Goal: Feedback & Contribution: Contribute content

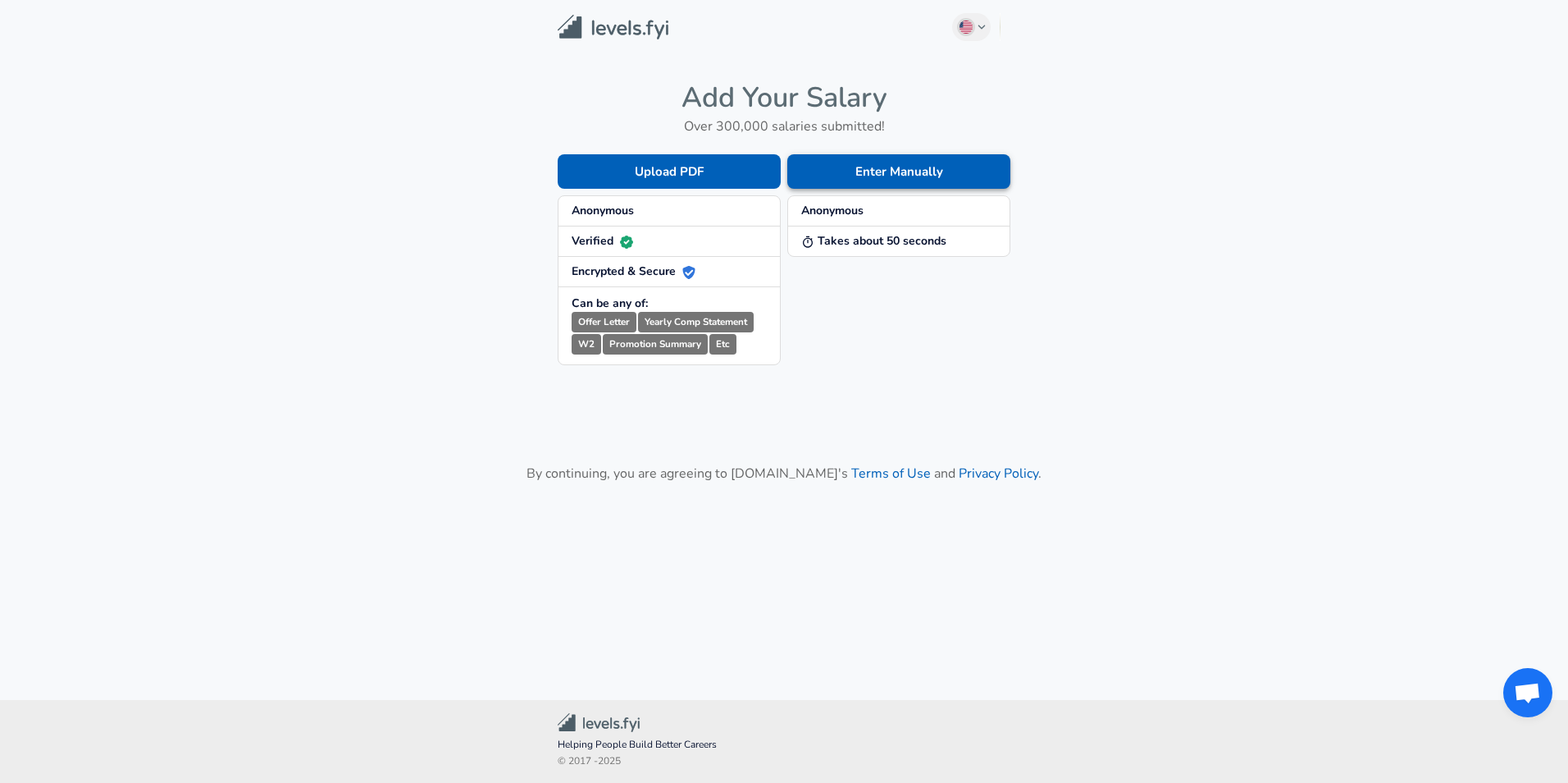
click at [928, 171] on button "Enter Manually" at bounding box center [898, 171] width 223 height 35
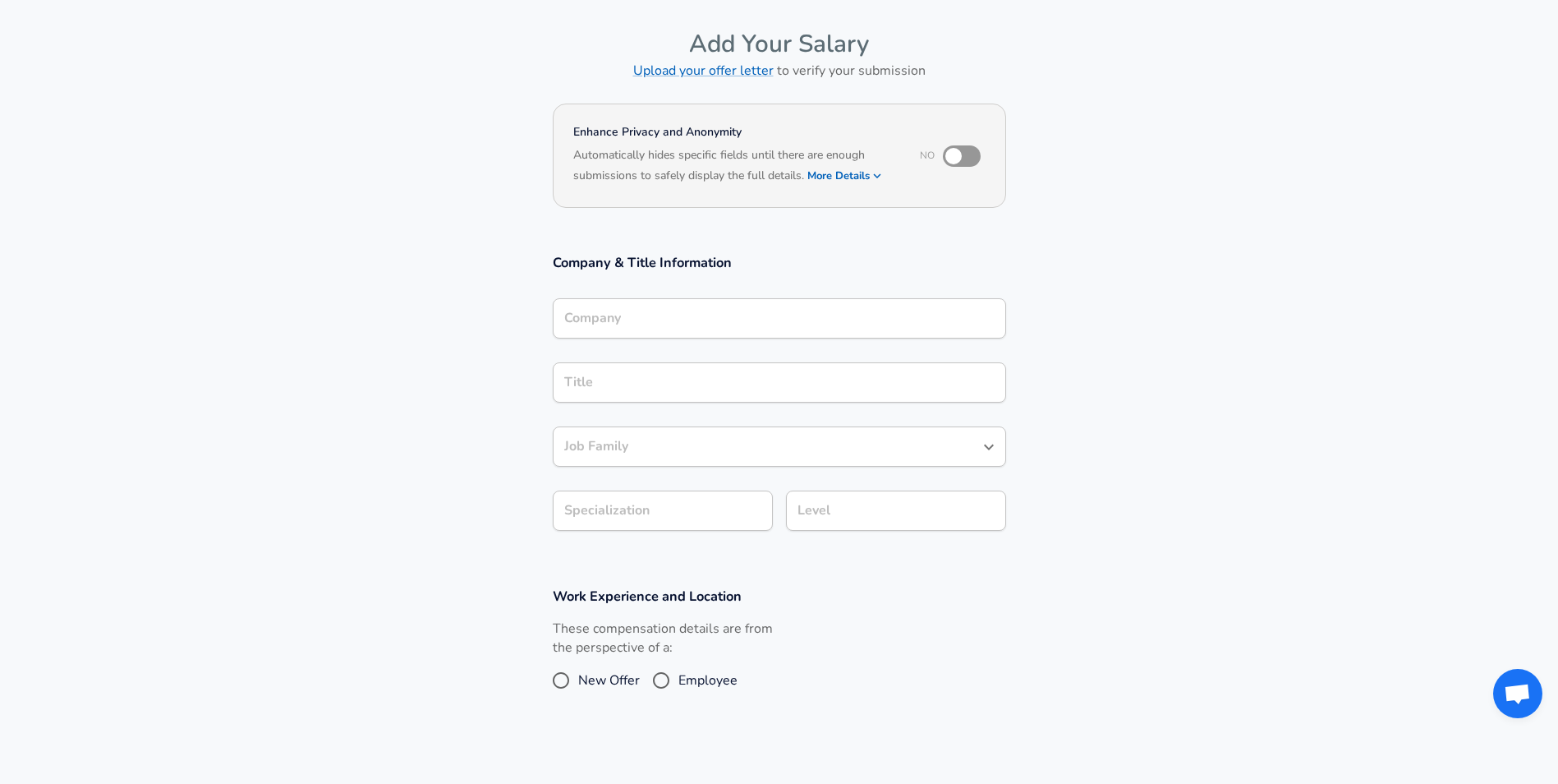
scroll to position [305, 0]
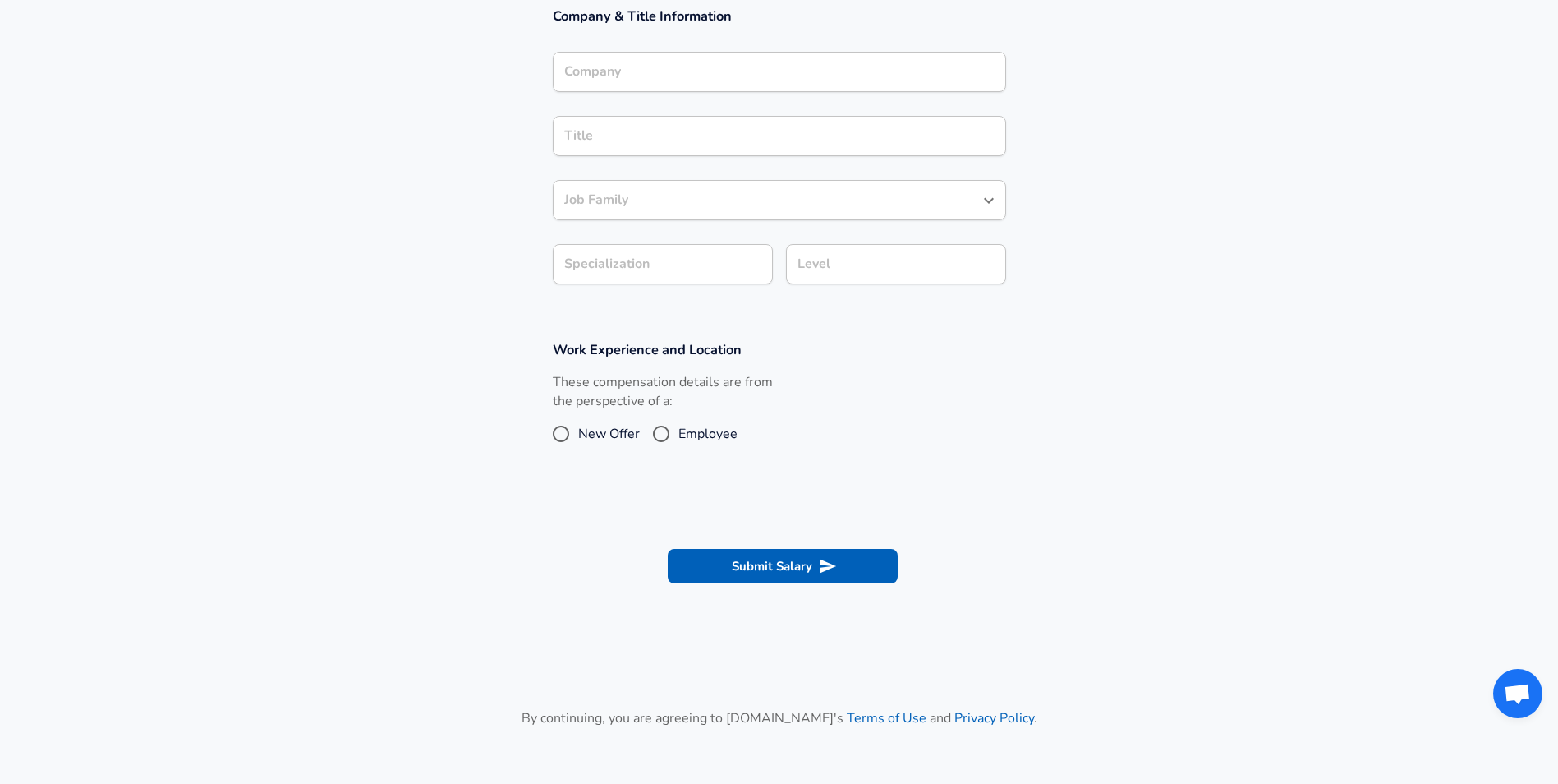
click at [663, 435] on input "Employee" at bounding box center [661, 433] width 35 height 26
radio input "true"
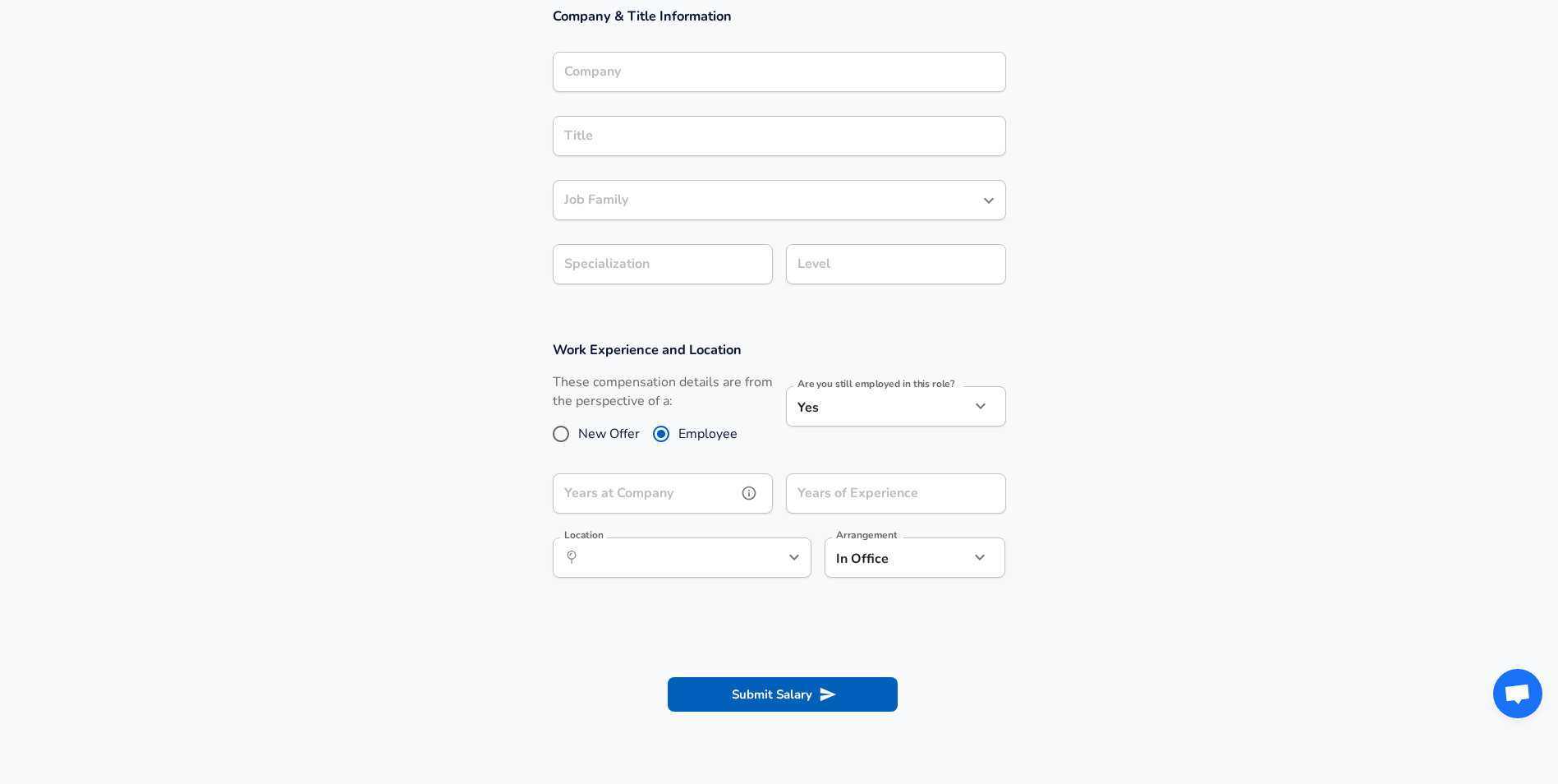
click at [639, 496] on div "Years at Company Years at Company" at bounding box center [663, 495] width 220 height 45
click at [727, 493] on input "Years at Company" at bounding box center [645, 494] width 184 height 41
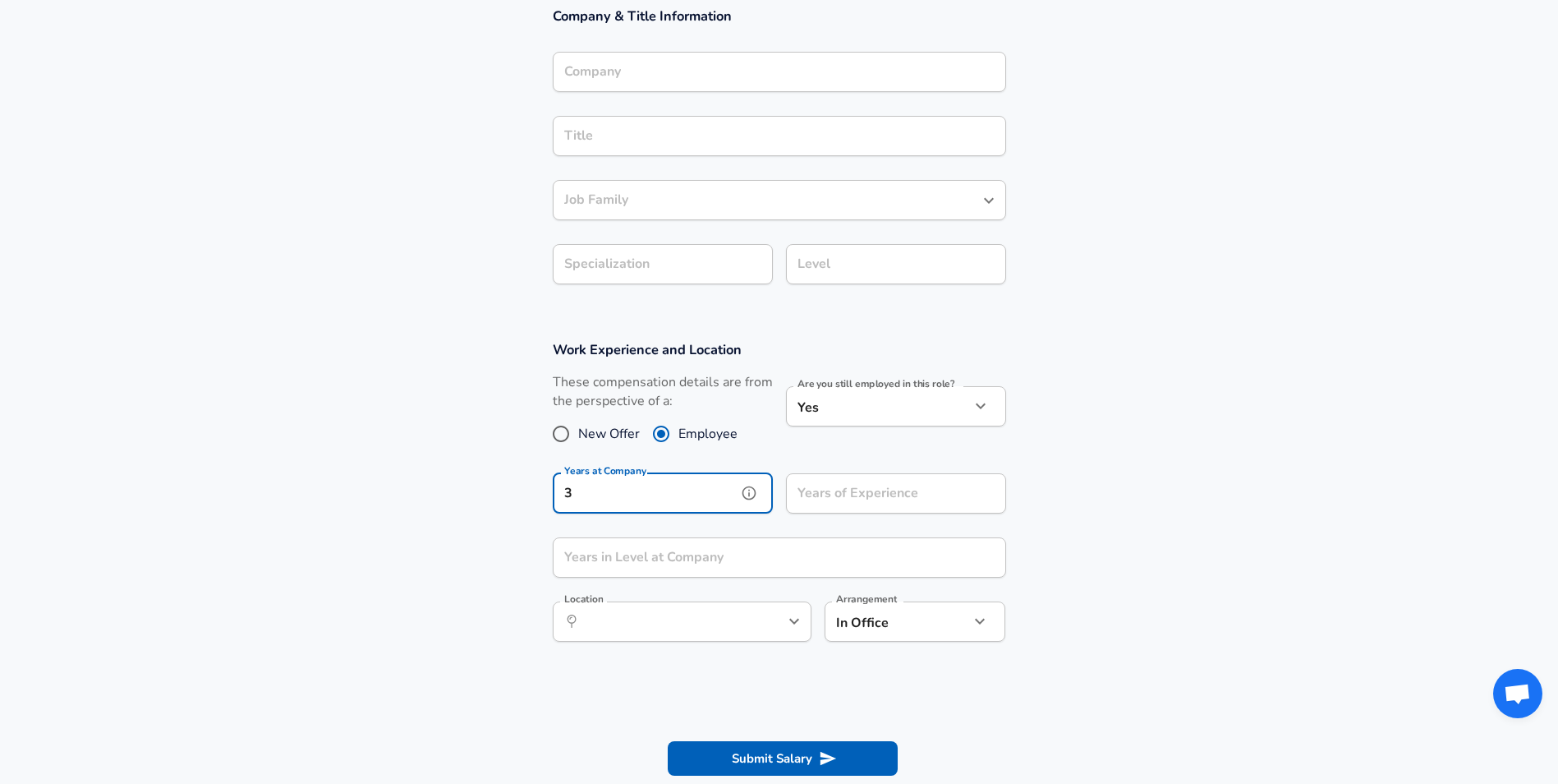
type input "3"
click at [875, 491] on div "Years of Experience Years of Experience" at bounding box center [895, 495] width 220 height 45
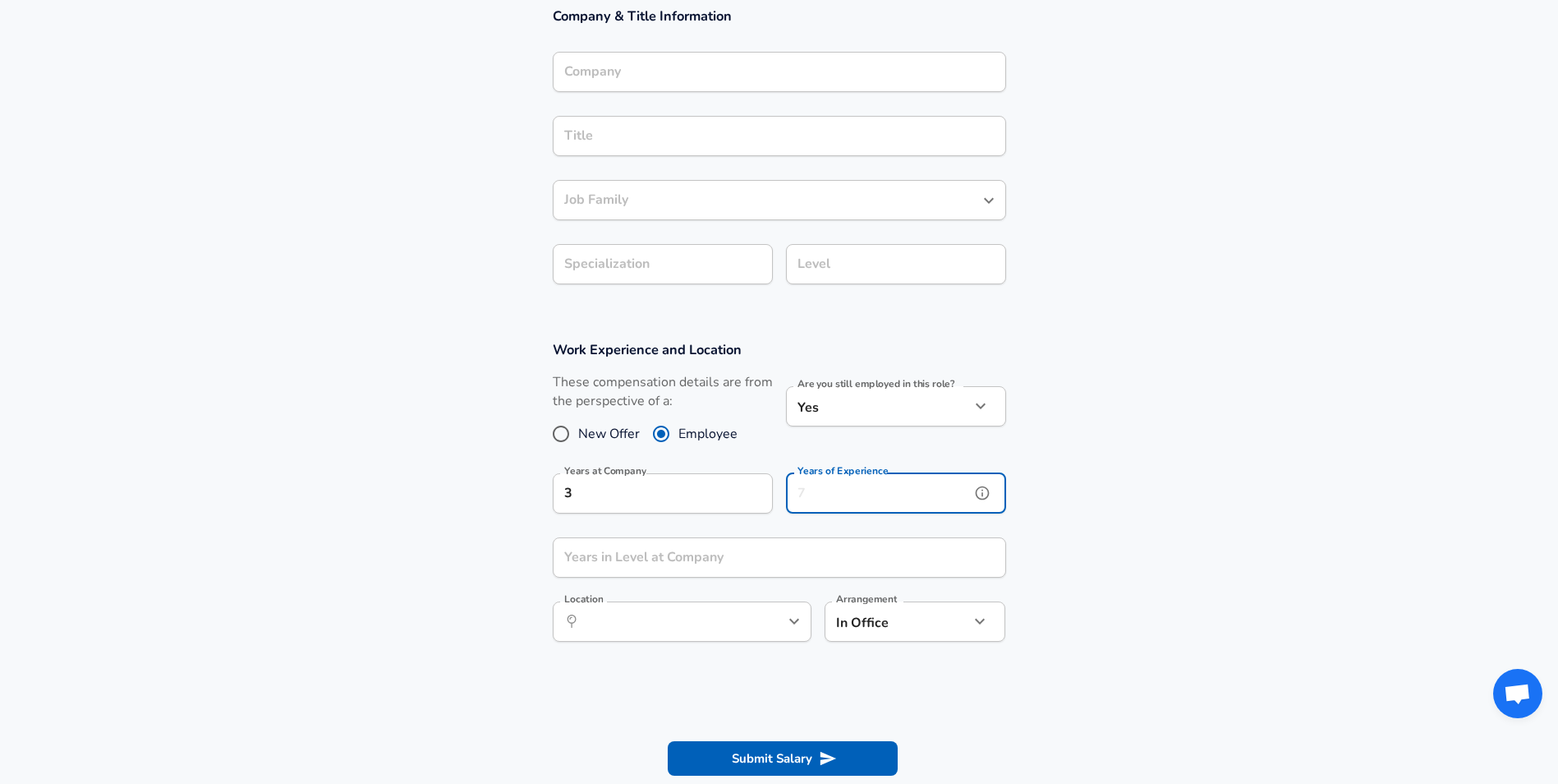
type input "0"
type input "3"
click at [856, 570] on input "Years in Level at Company" at bounding box center [761, 558] width 417 height 41
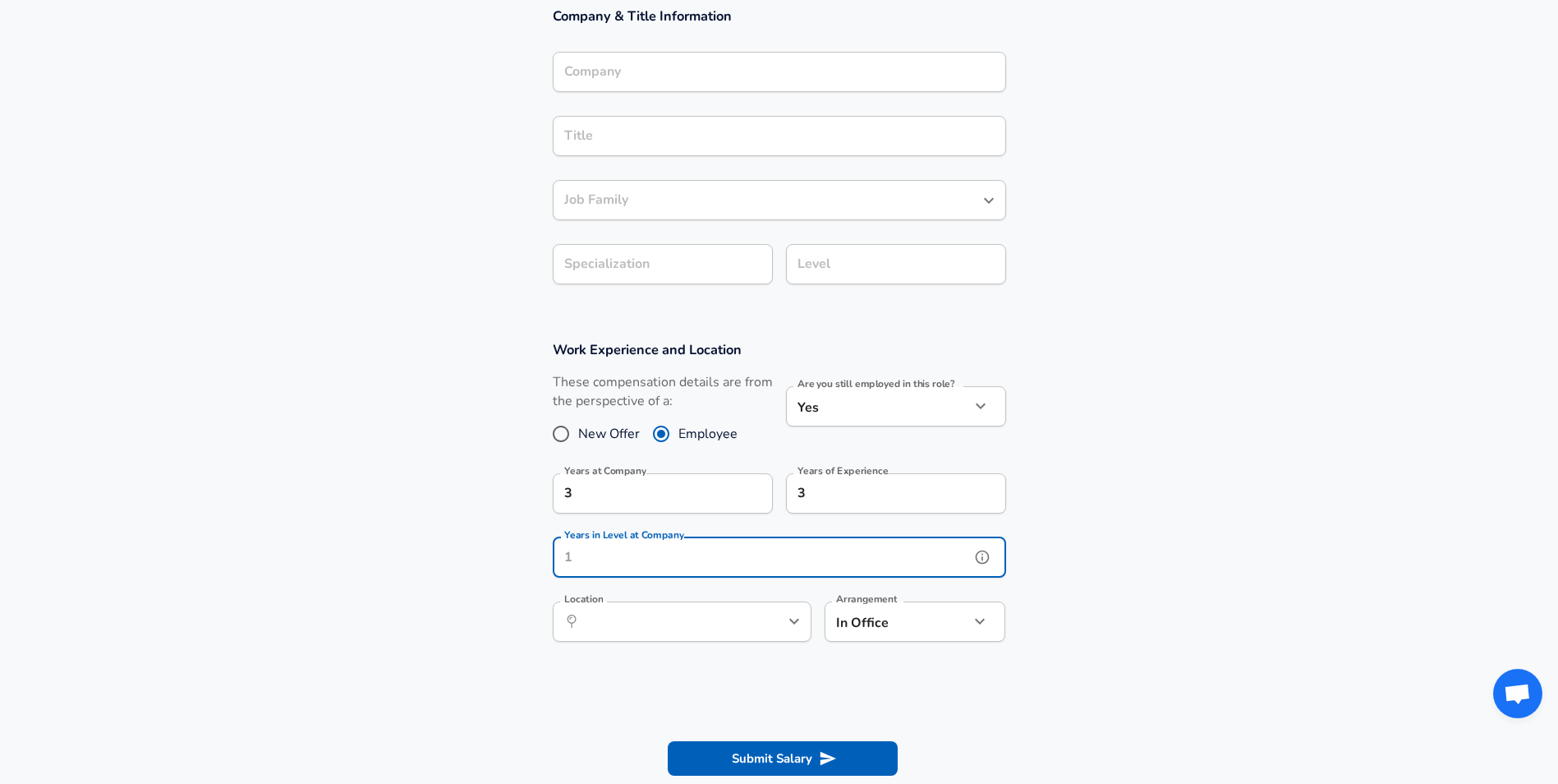
click at [663, 570] on input "Years in Level at Company" at bounding box center [761, 558] width 417 height 41
click at [657, 616] on div "Location ​ Location" at bounding box center [682, 620] width 259 height 64
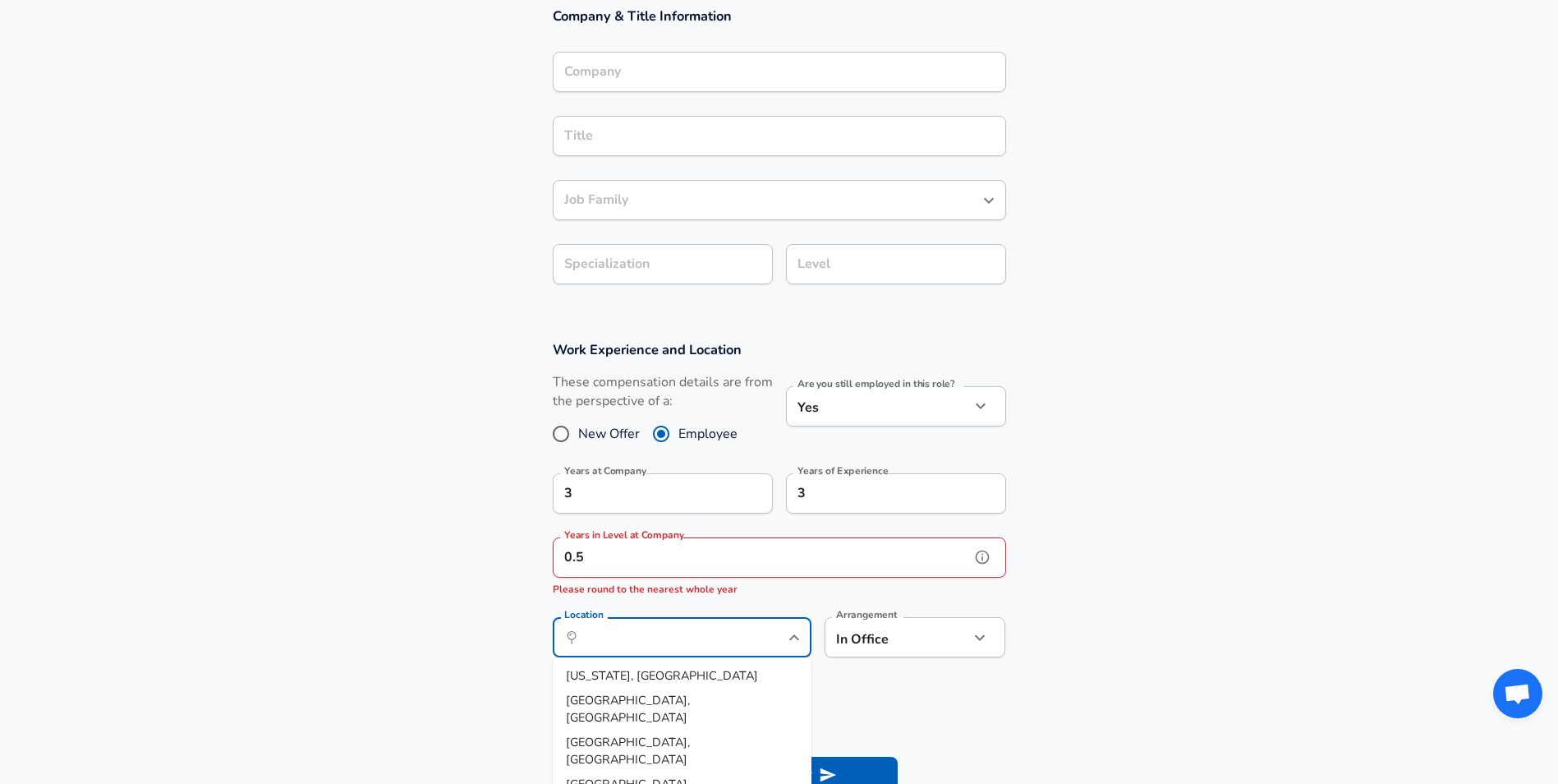
click at [680, 559] on input "0.5" at bounding box center [761, 558] width 417 height 41
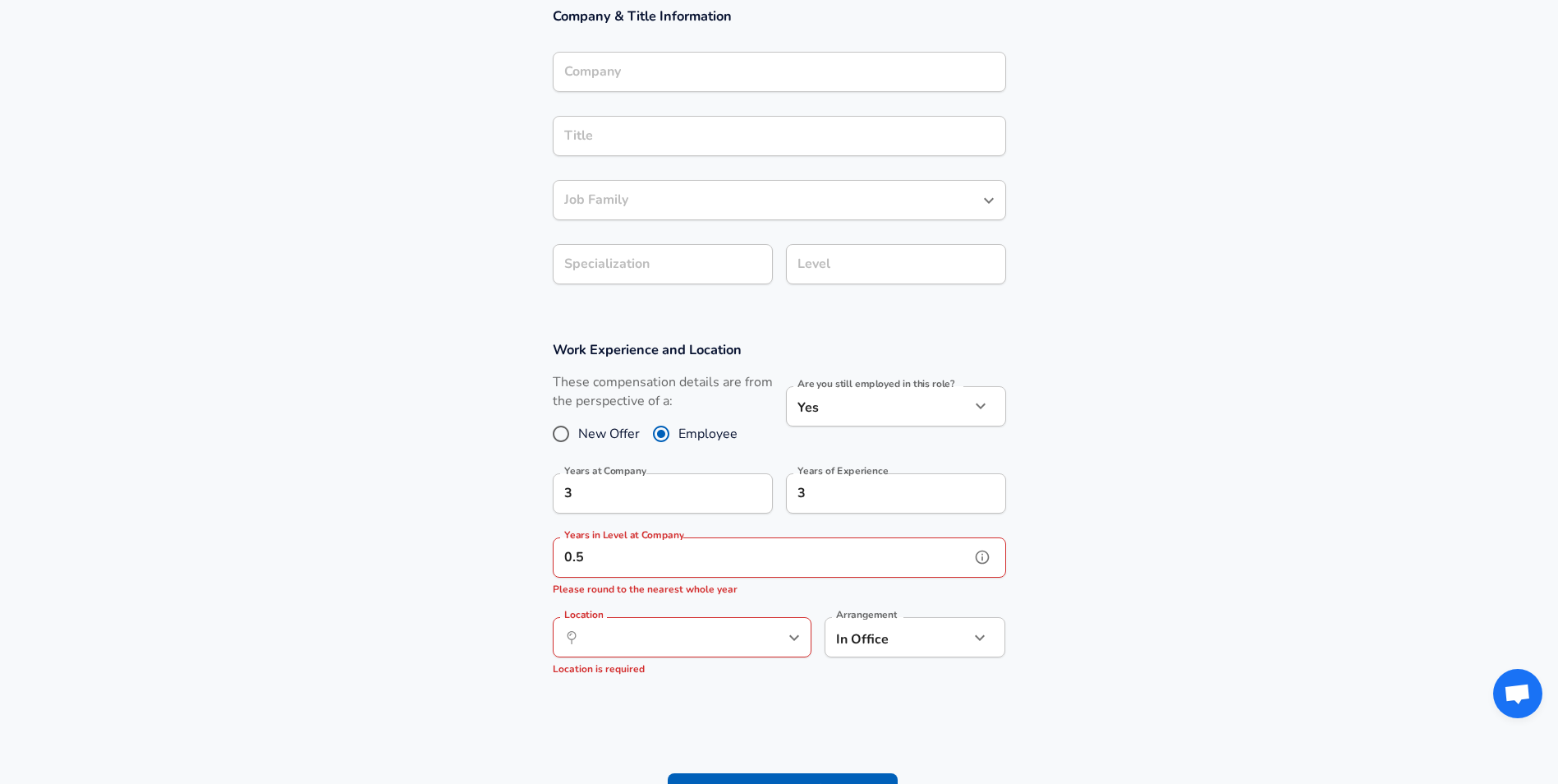
click at [680, 559] on input "0.5" at bounding box center [761, 558] width 417 height 41
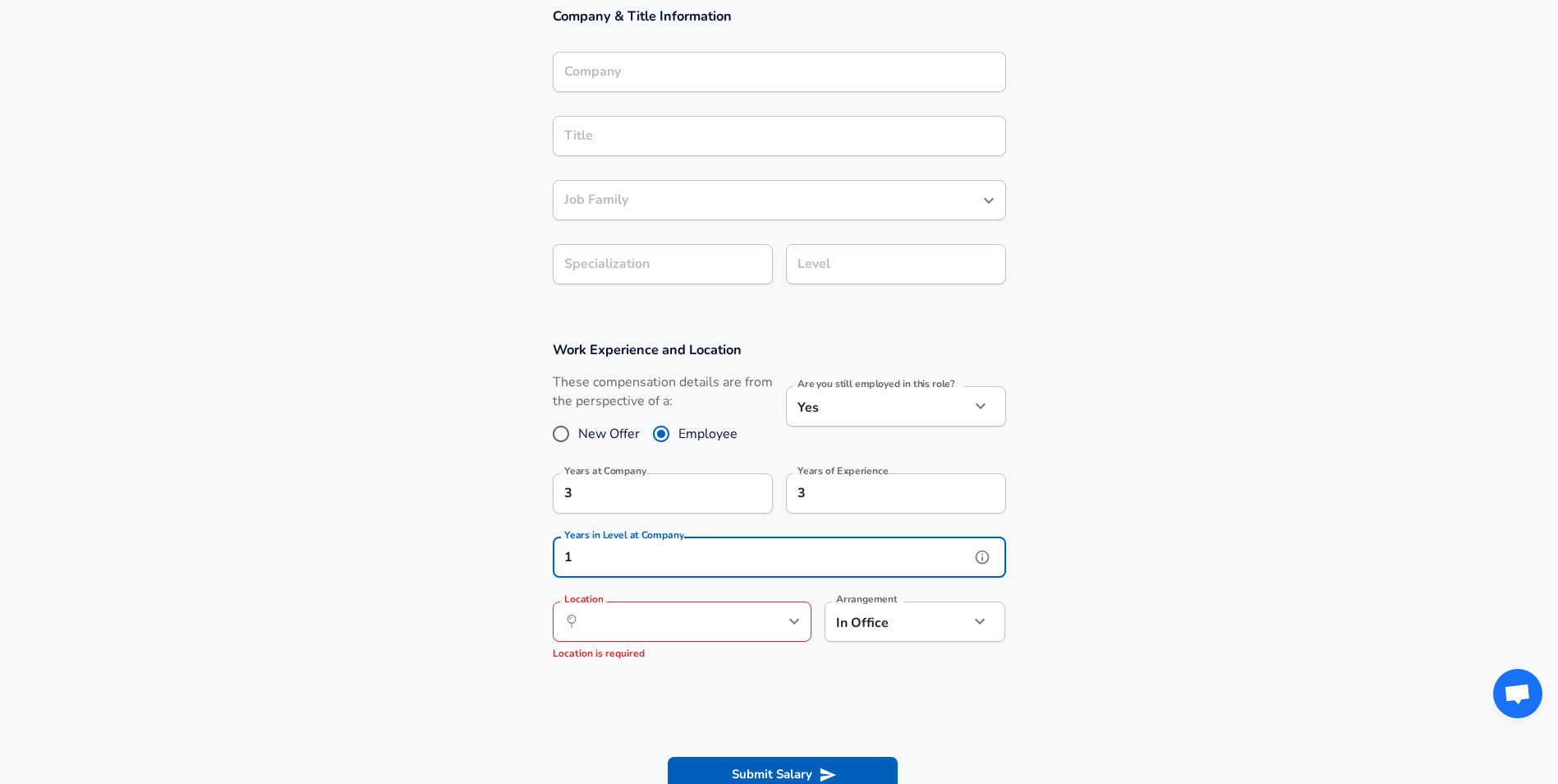
type input "1"
click at [672, 617] on input "Location" at bounding box center [664, 621] width 169 height 25
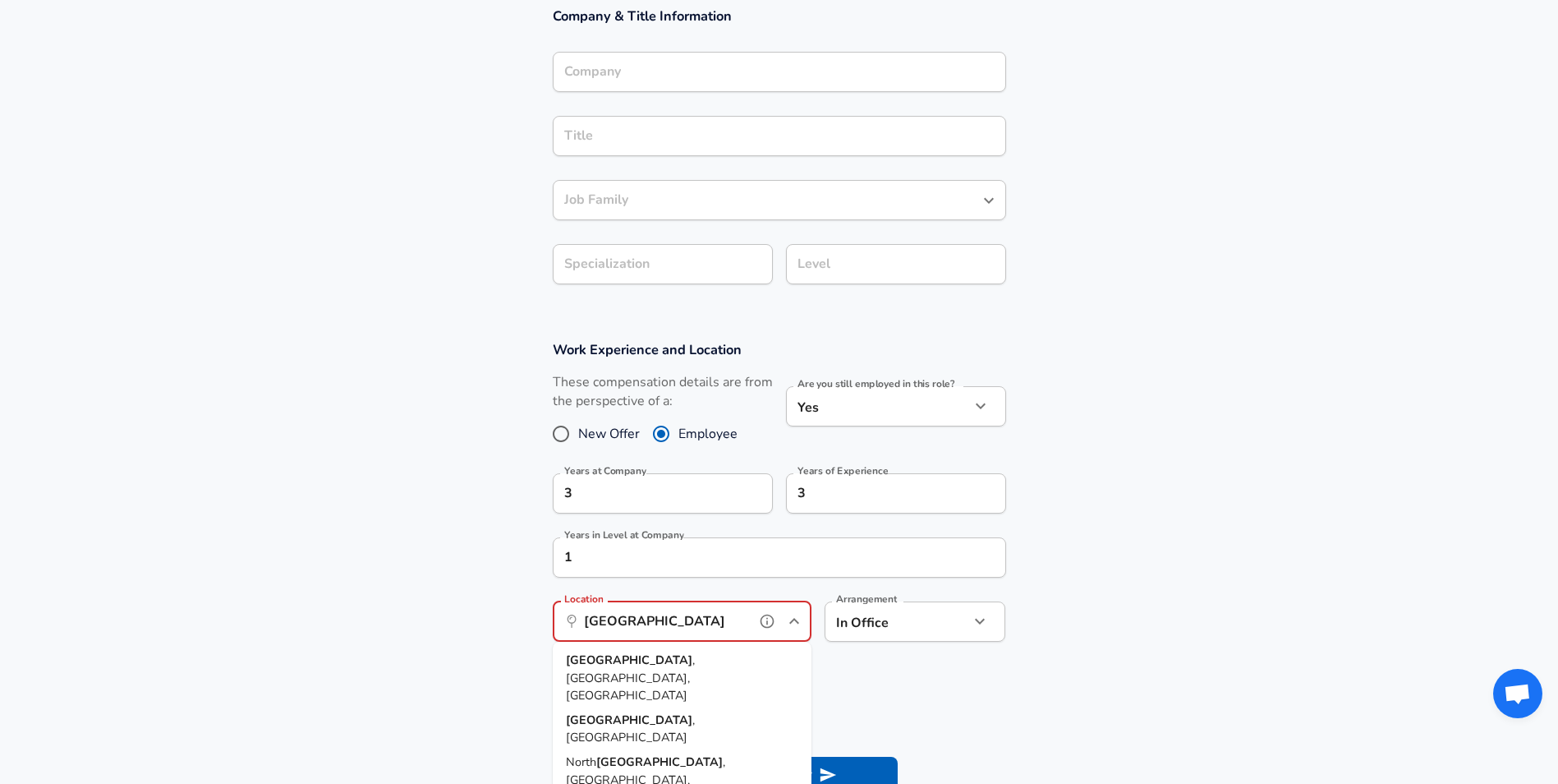
click at [663, 660] on span ", [GEOGRAPHIC_DATA], [GEOGRAPHIC_DATA]" at bounding box center [630, 677] width 129 height 51
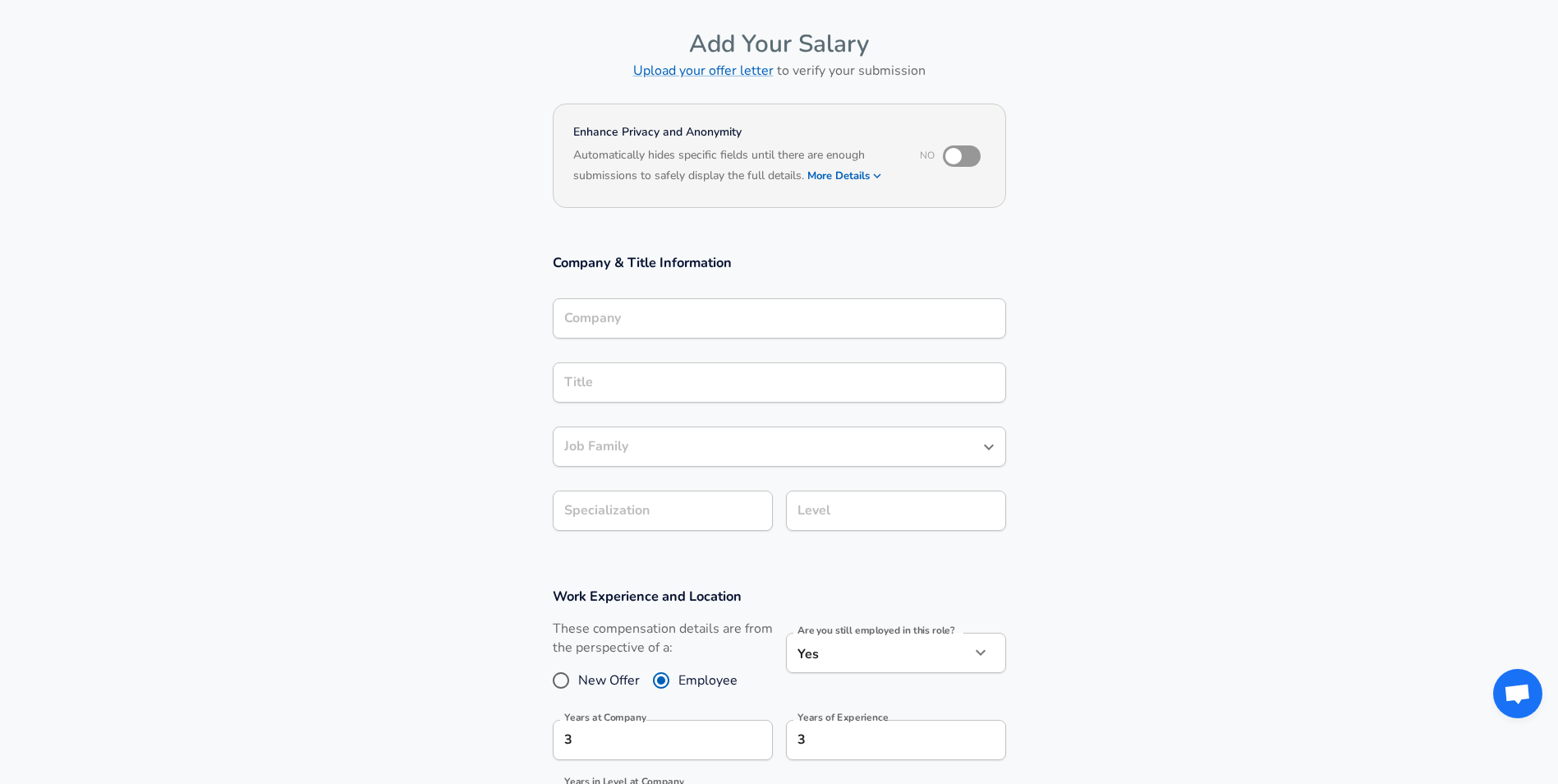
type input "[GEOGRAPHIC_DATA], [GEOGRAPHIC_DATA], [GEOGRAPHIC_DATA]"
click at [684, 318] on input "Company" at bounding box center [780, 318] width 439 height 25
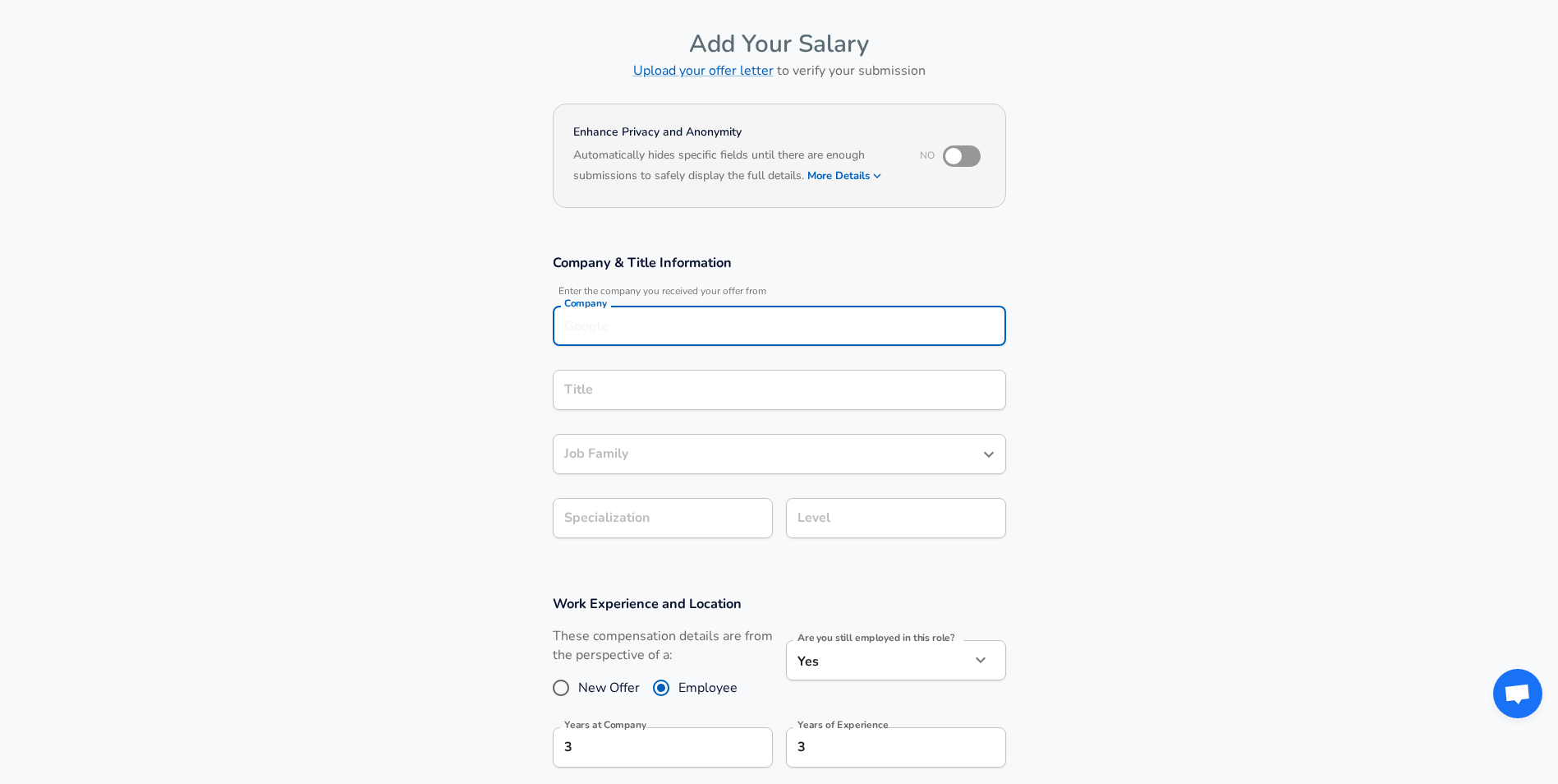
scroll to position [75, 0]
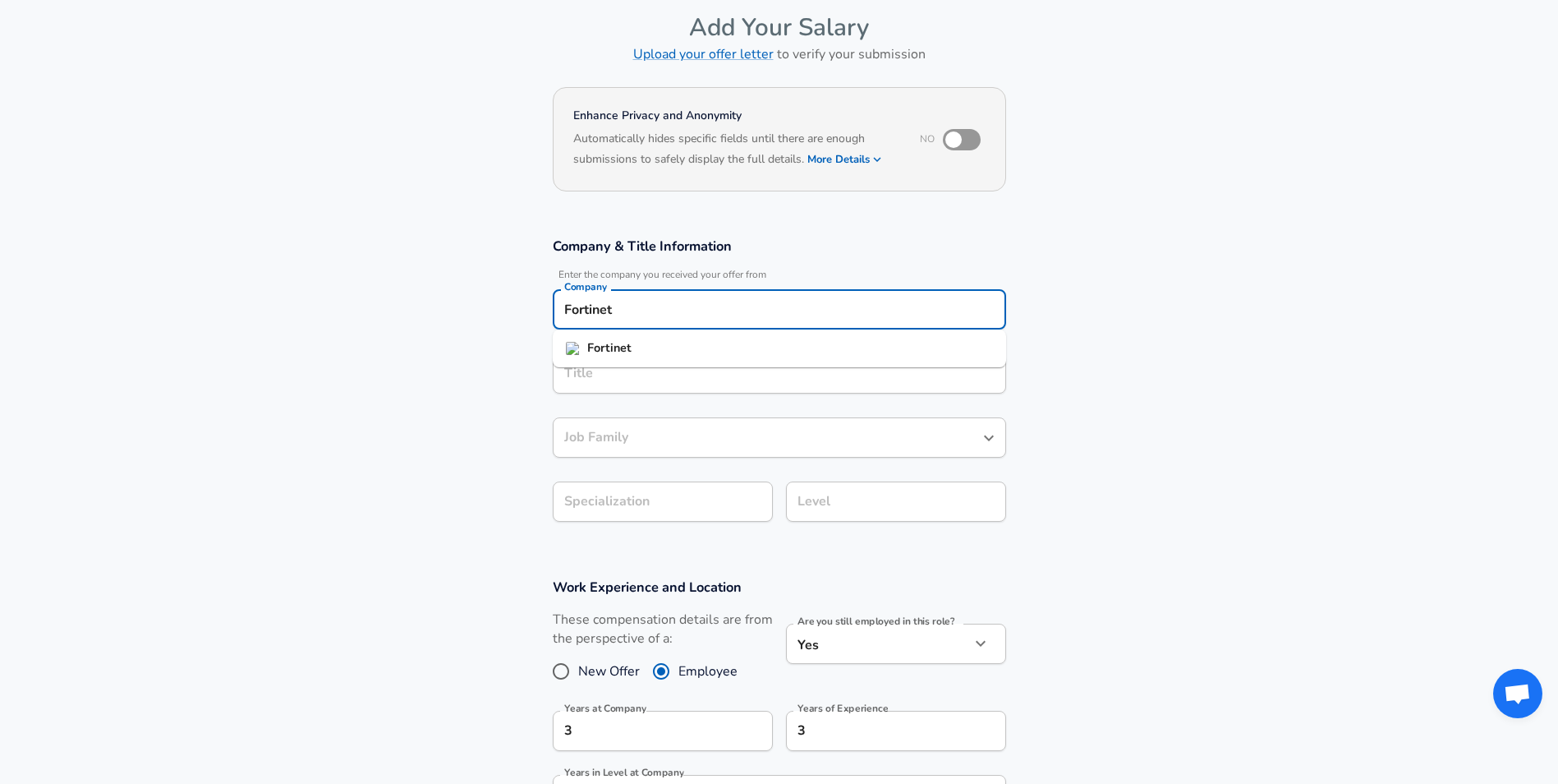
click at [695, 347] on li "Fortinet" at bounding box center [779, 348] width 453 height 24
type input "Fortinet"
click at [682, 361] on input "Title" at bounding box center [780, 373] width 439 height 25
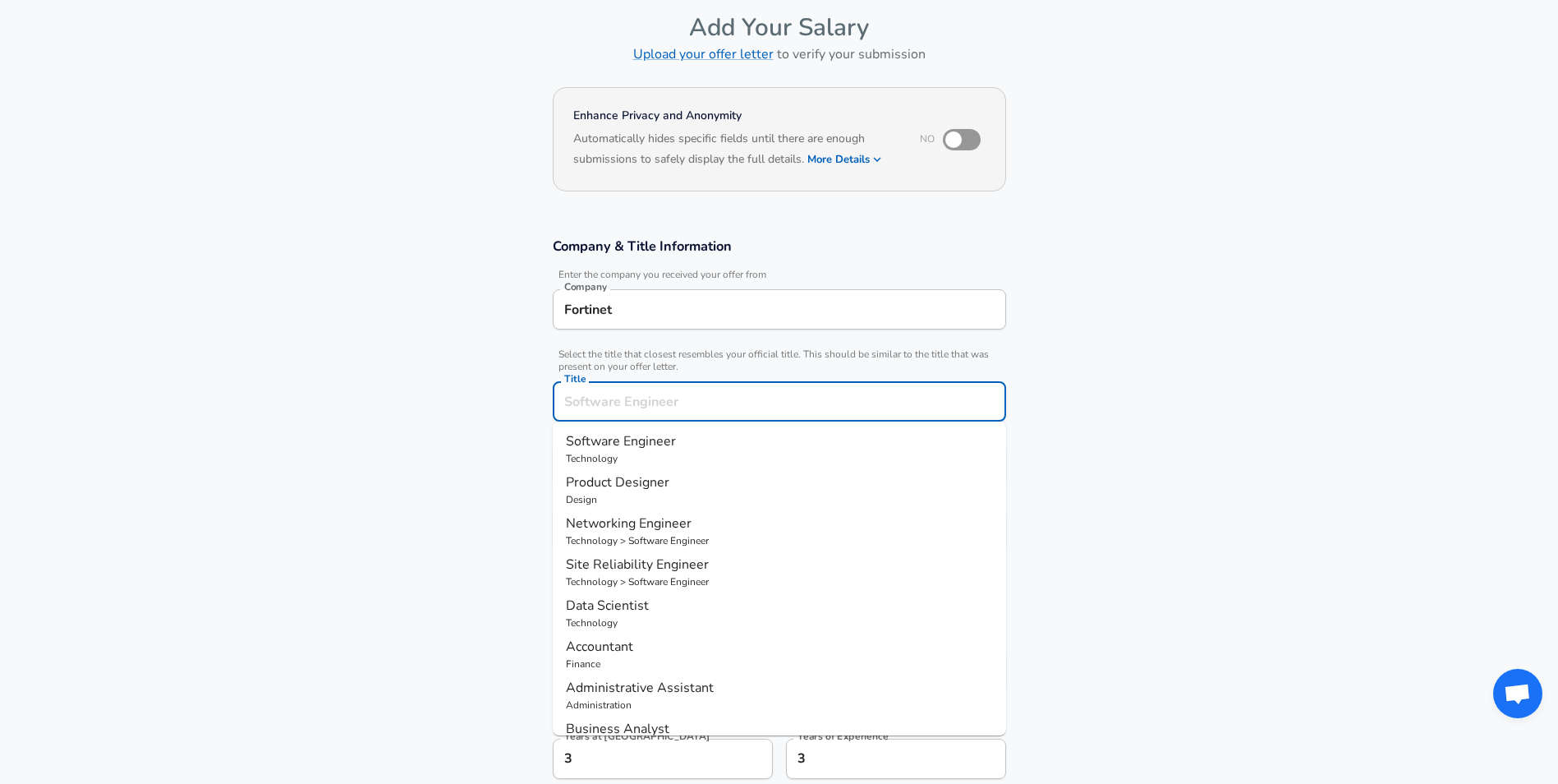
scroll to position [108, 0]
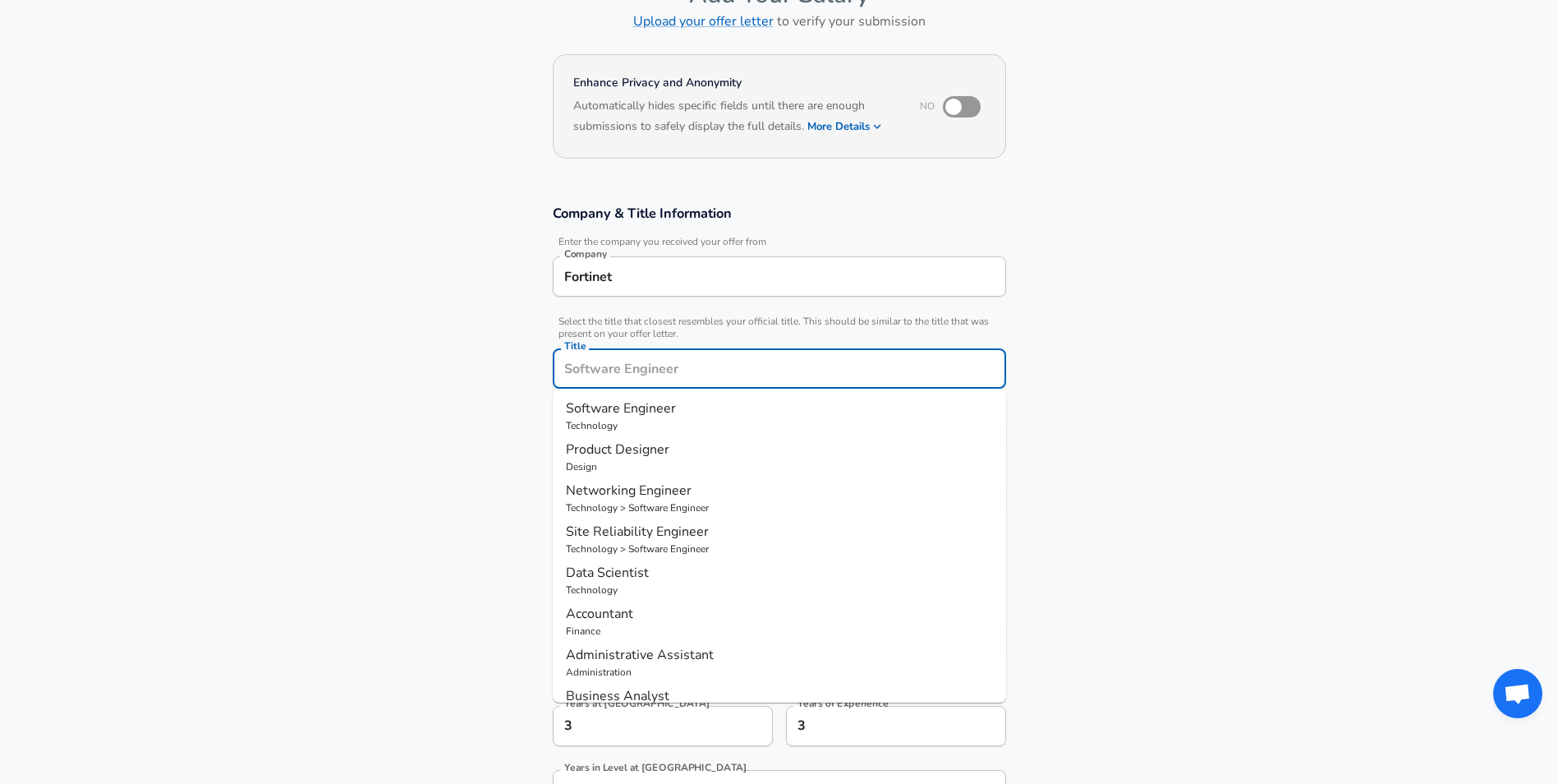
click at [698, 410] on p "Software Engineer" at bounding box center [780, 408] width 427 height 19
type input "Software Engineer"
checkbox input "true"
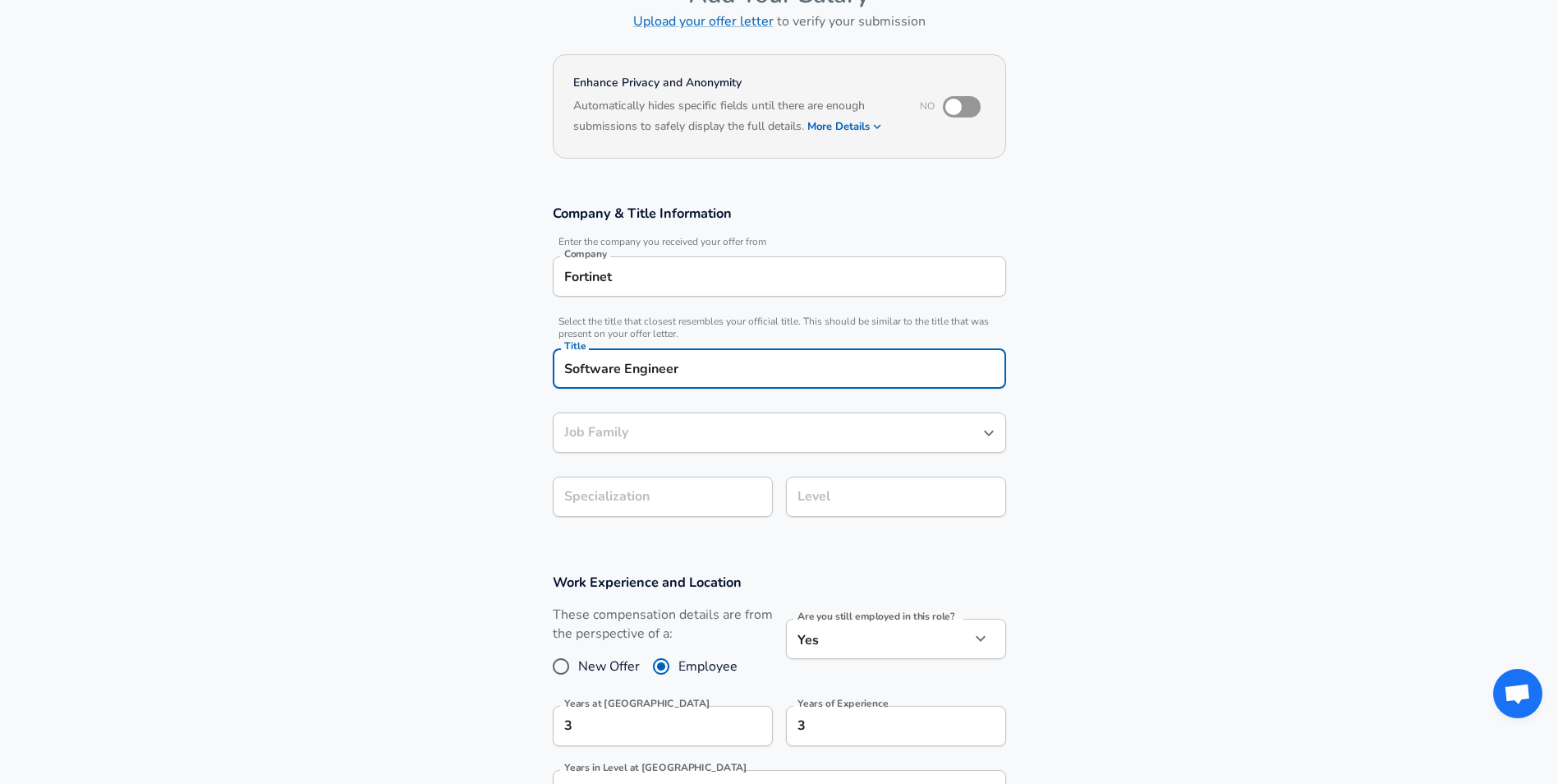
type input "Software Engineer"
click at [724, 417] on div "Software Engineer Job Family" at bounding box center [779, 433] width 453 height 41
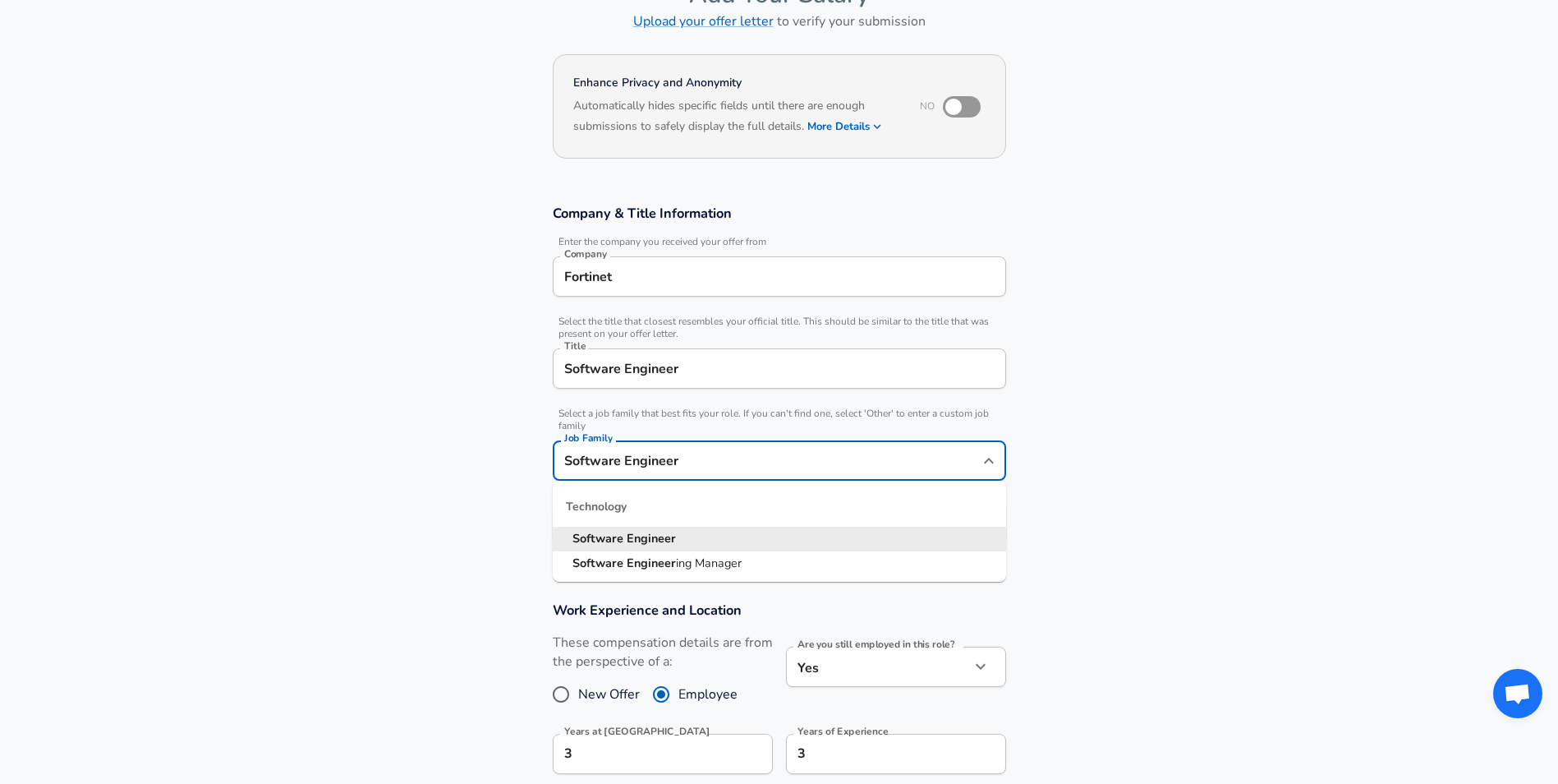
scroll to position [140, 0]
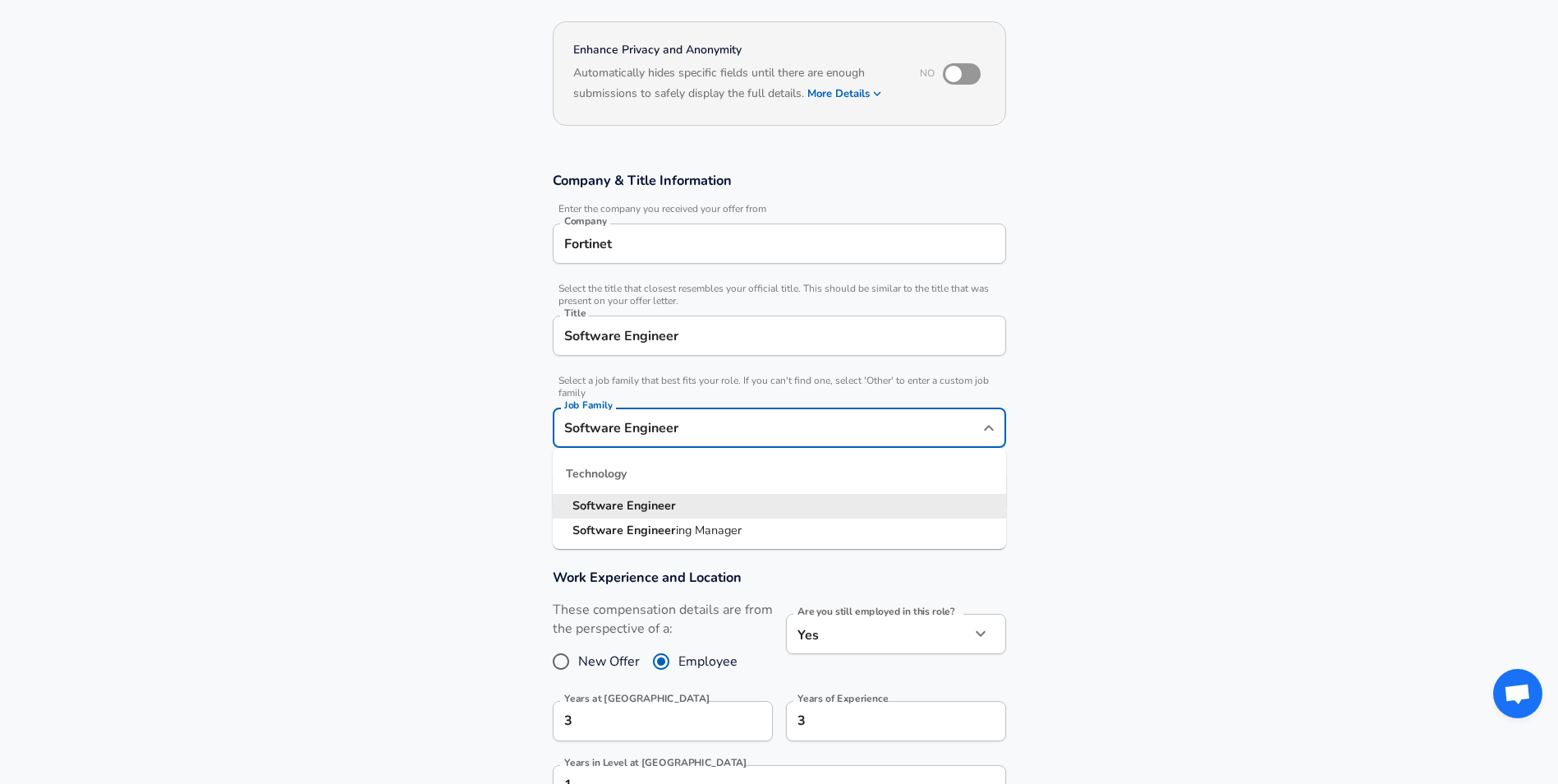
click at [408, 435] on section "Company & Title Information Enter the company you received your offer from Comp…" at bounding box center [779, 350] width 1558 height 397
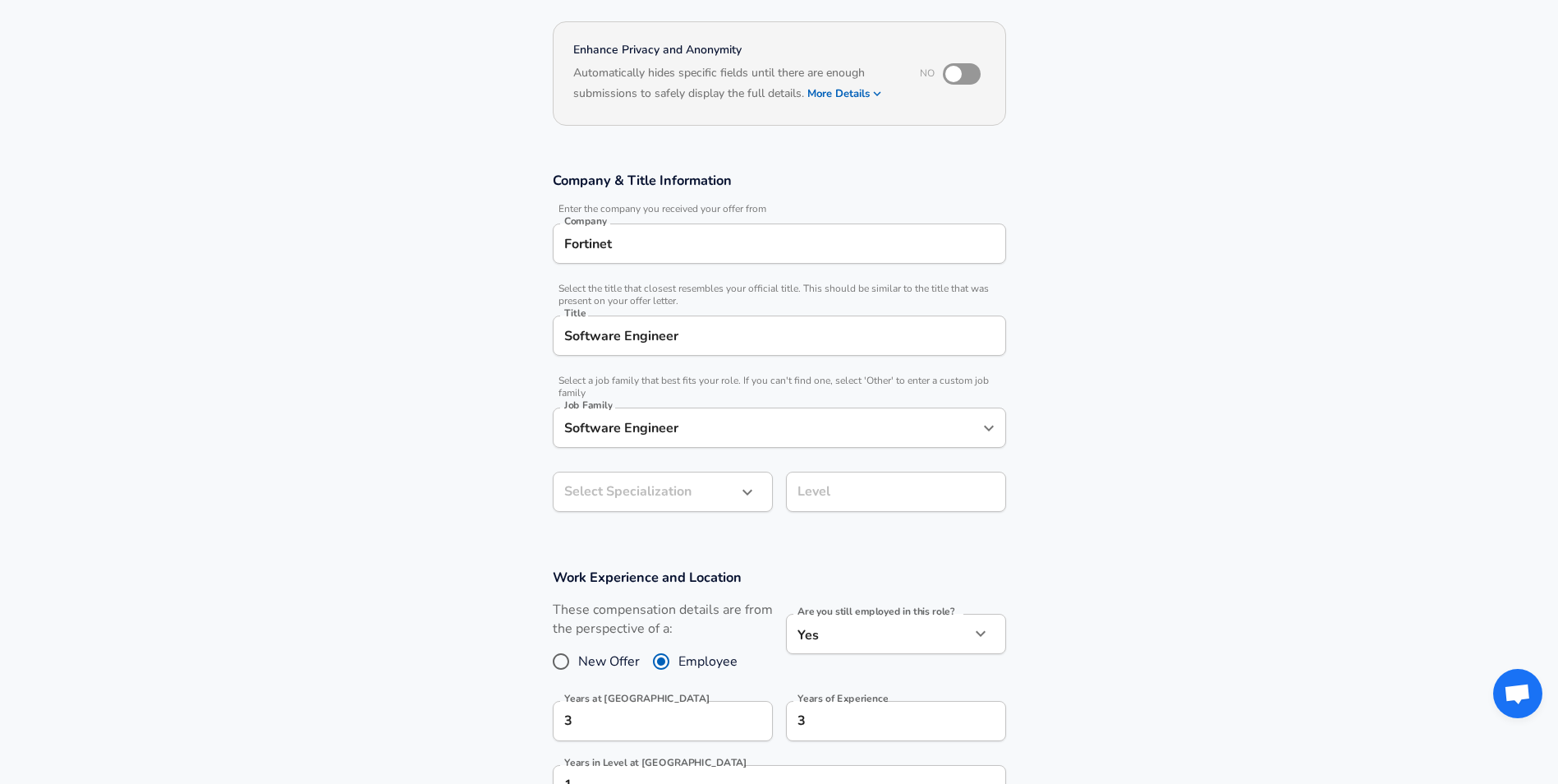
click at [608, 475] on body "English ([GEOGRAPHIC_DATA]) Change Restart Add Your Salary Upload your offer le…" at bounding box center [779, 251] width 1558 height 784
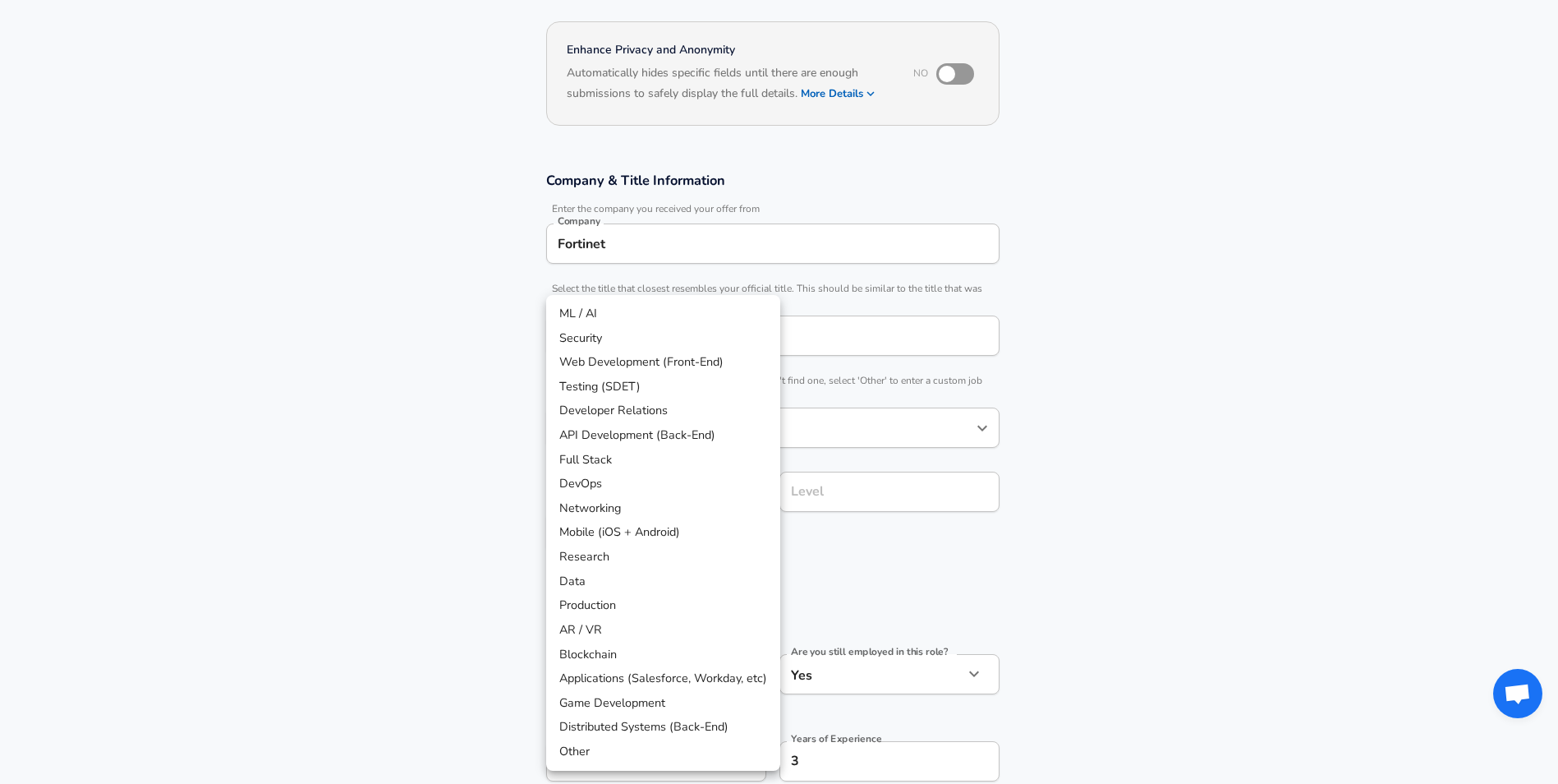
scroll to position [190, 0]
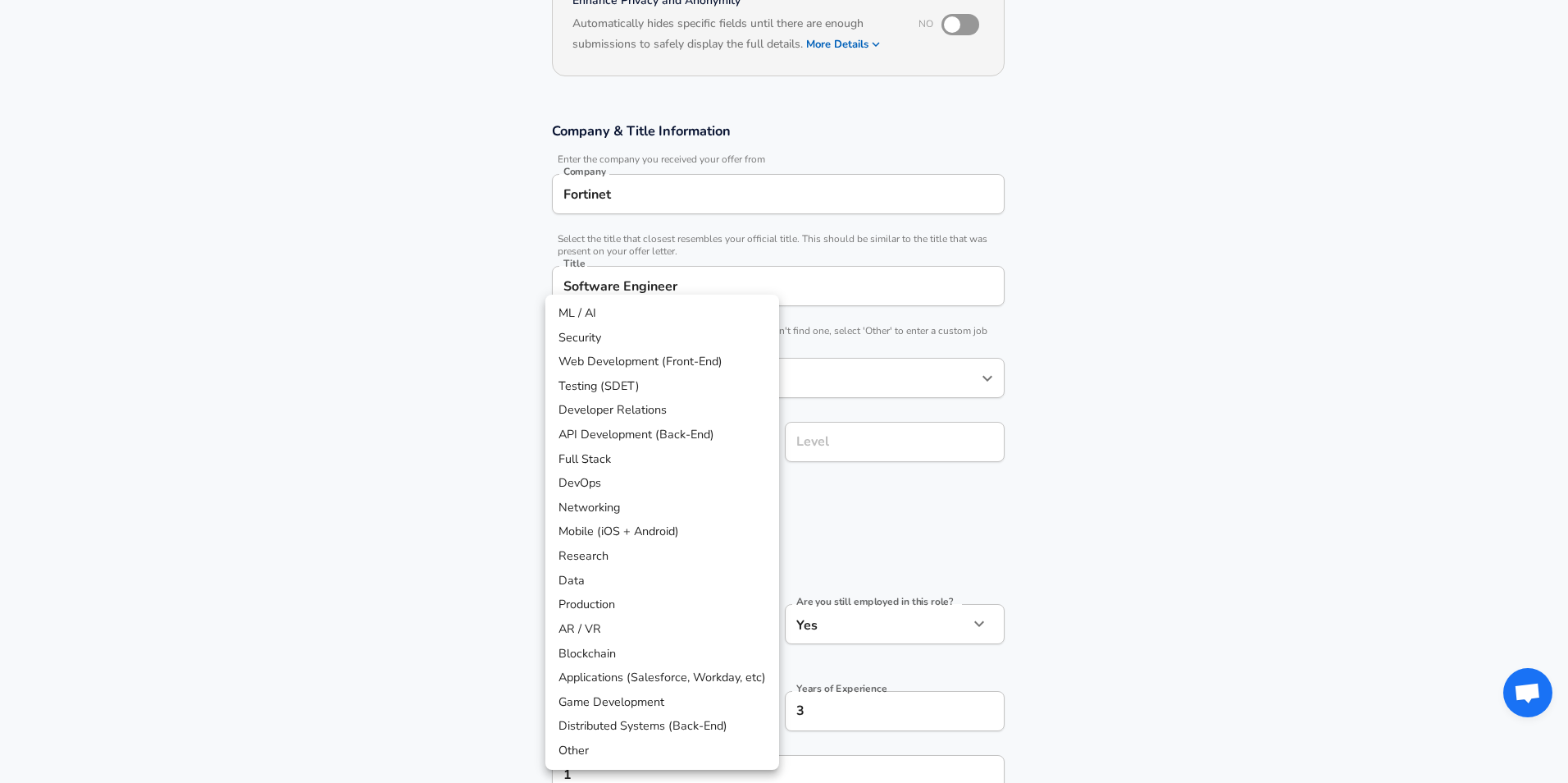
click at [646, 359] on li "Web Development (Front-End)" at bounding box center [661, 362] width 233 height 24
click at [666, 485] on body "English ([GEOGRAPHIC_DATA]) Change Restart Add Your Salary Upload your offer le…" at bounding box center [784, 201] width 1568 height 783
click at [640, 466] on li "Full Stack" at bounding box center [661, 459] width 233 height 24
type input "Full Stack"
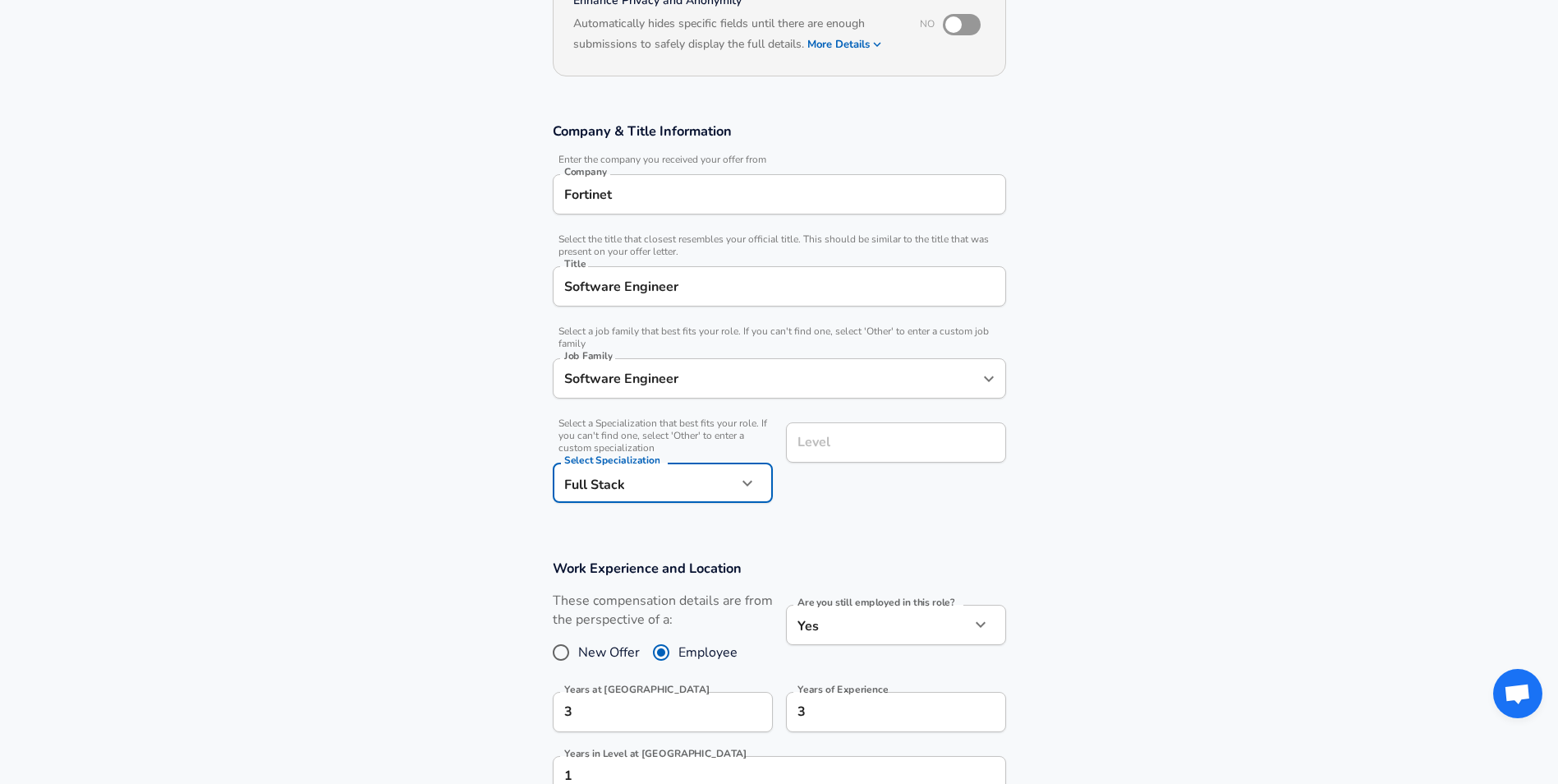
click at [881, 438] on input "Level" at bounding box center [895, 442] width 205 height 25
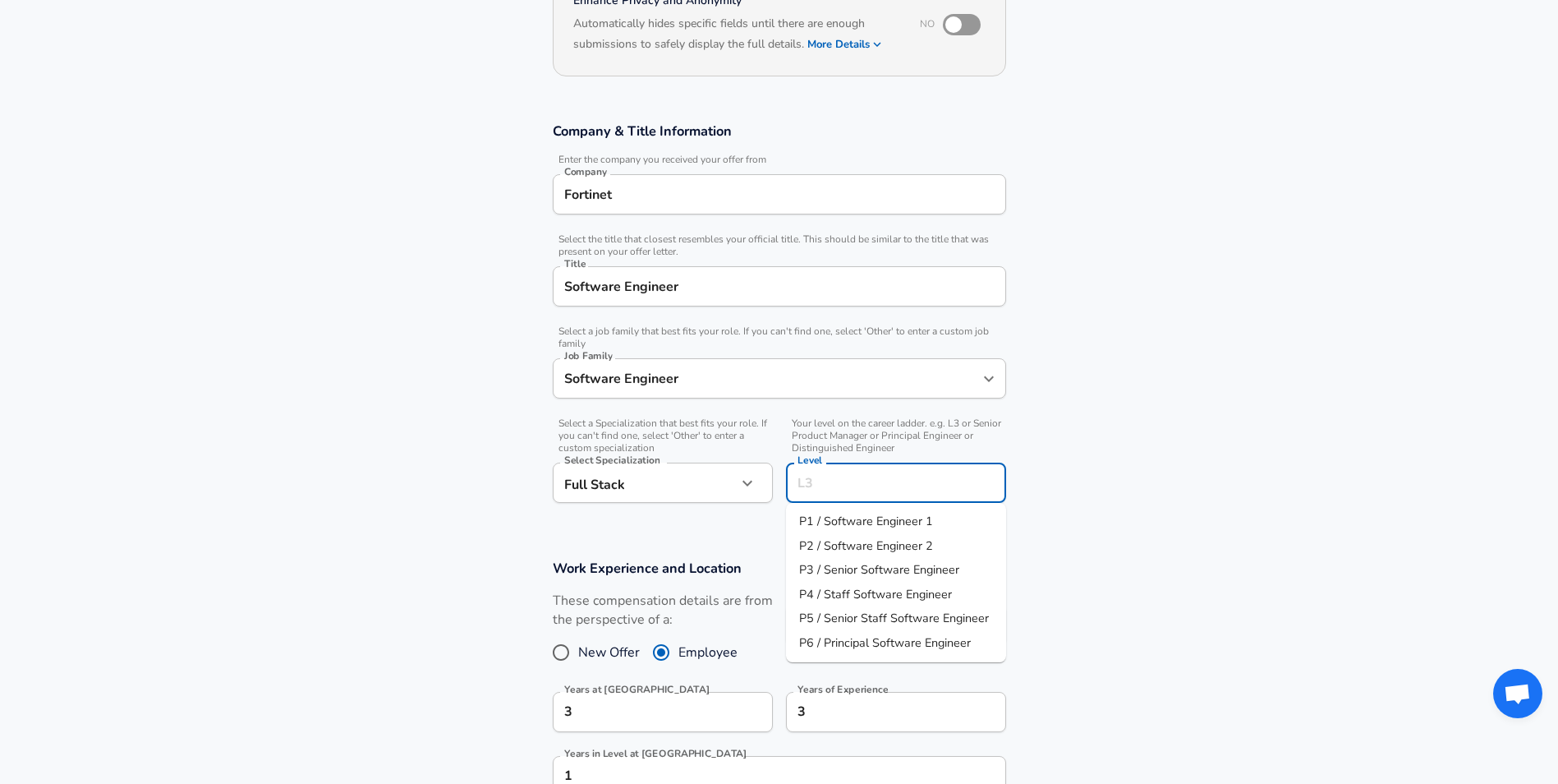
scroll to position [223, 0]
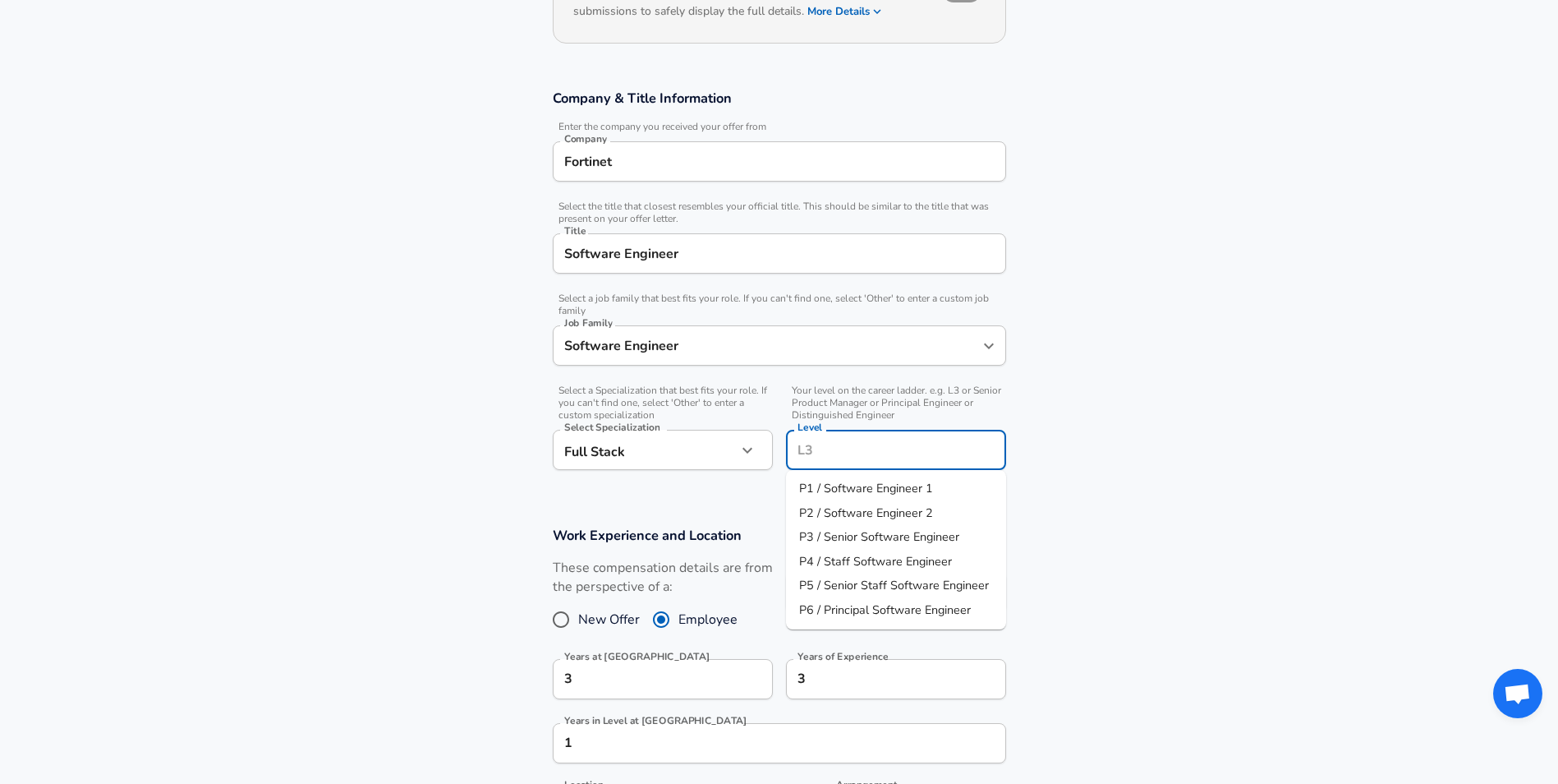
click at [900, 508] on span "P2 / Software Engineer 2" at bounding box center [866, 512] width 134 height 16
type input "P2 / Software Engineer 2"
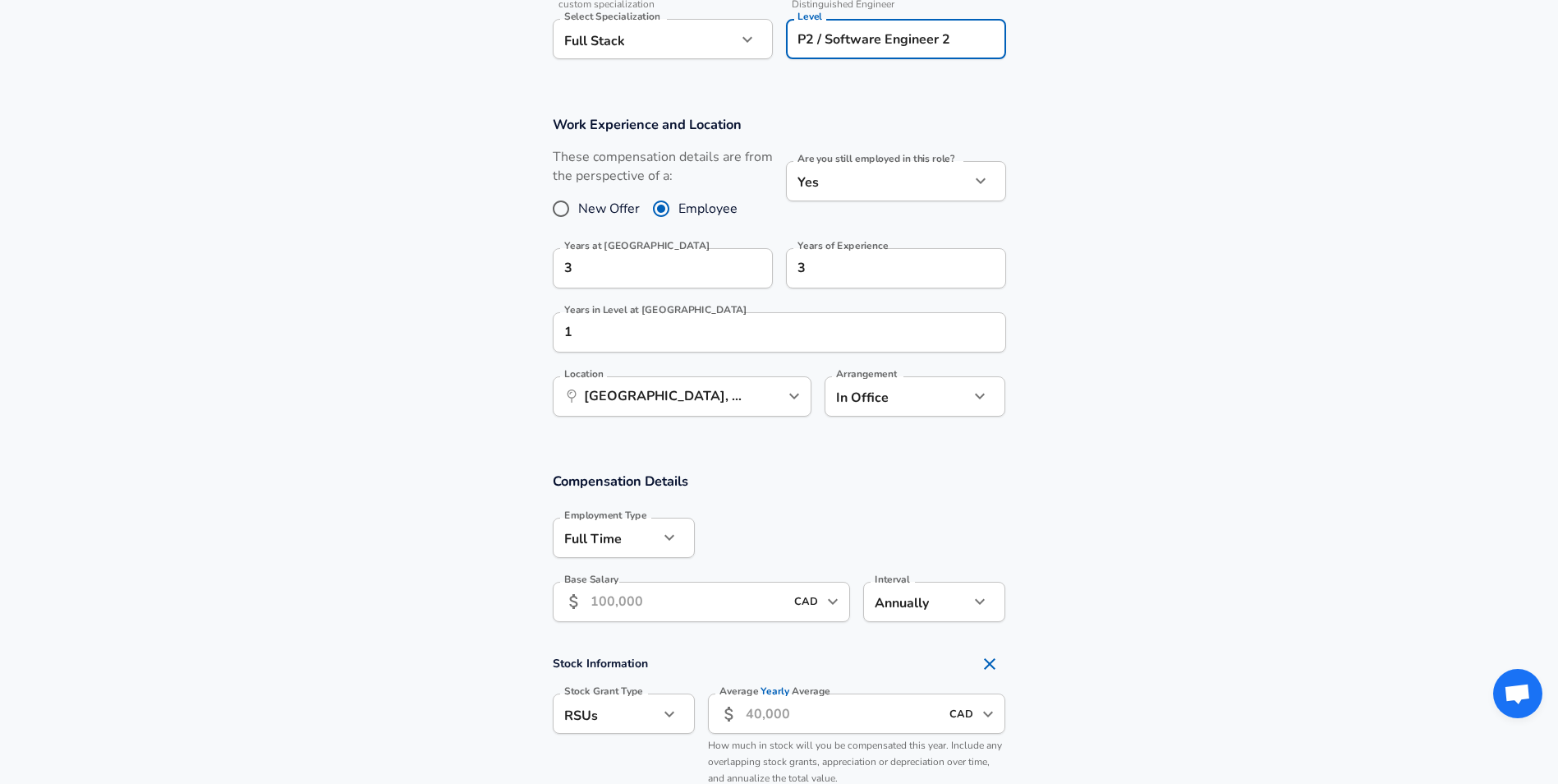
scroll to position [798, 0]
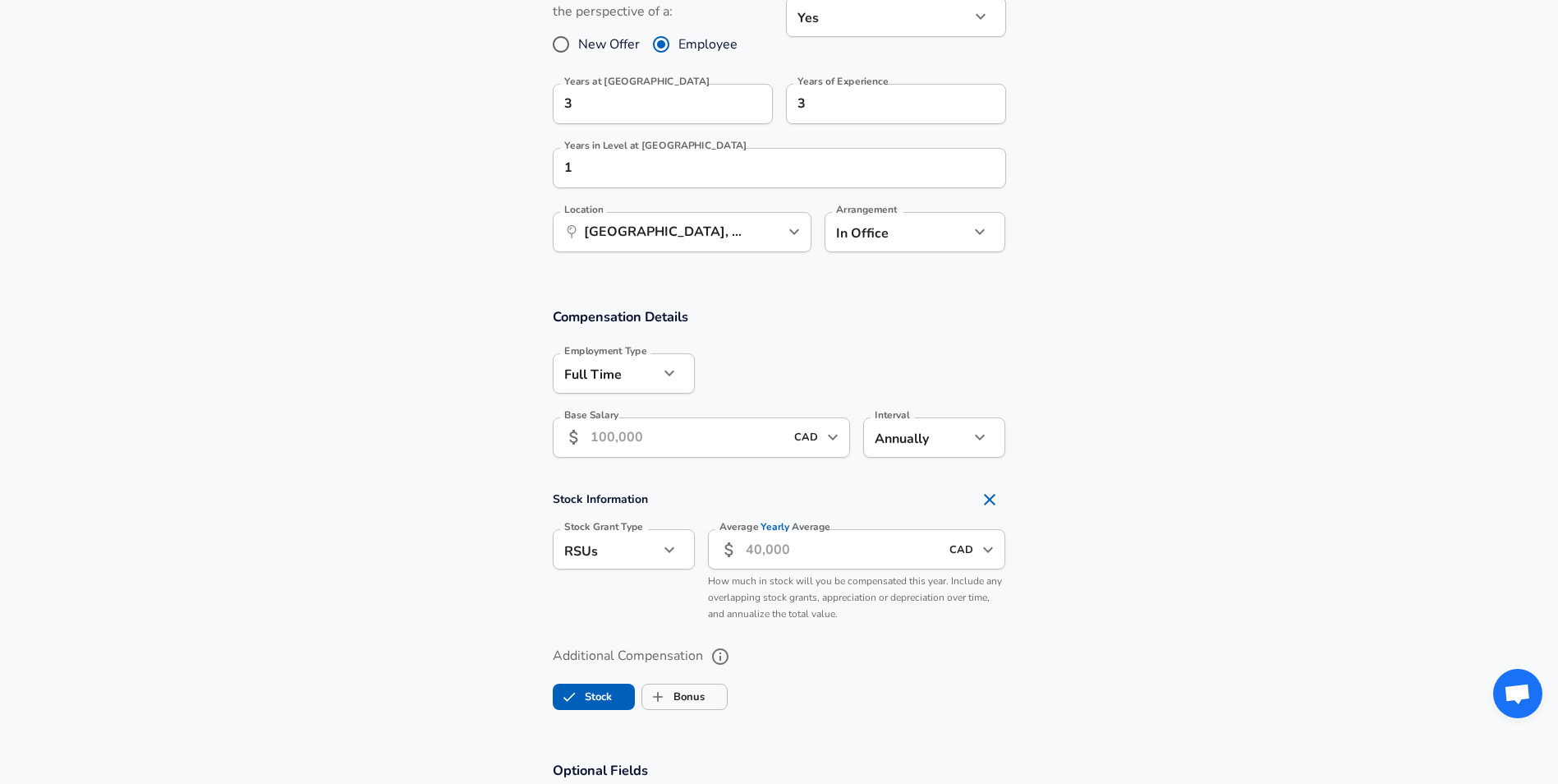
click at [696, 431] on input "Base Salary" at bounding box center [688, 437] width 195 height 41
type input "105,000"
click at [812, 551] on input "Average Yearly Average" at bounding box center [843, 549] width 195 height 41
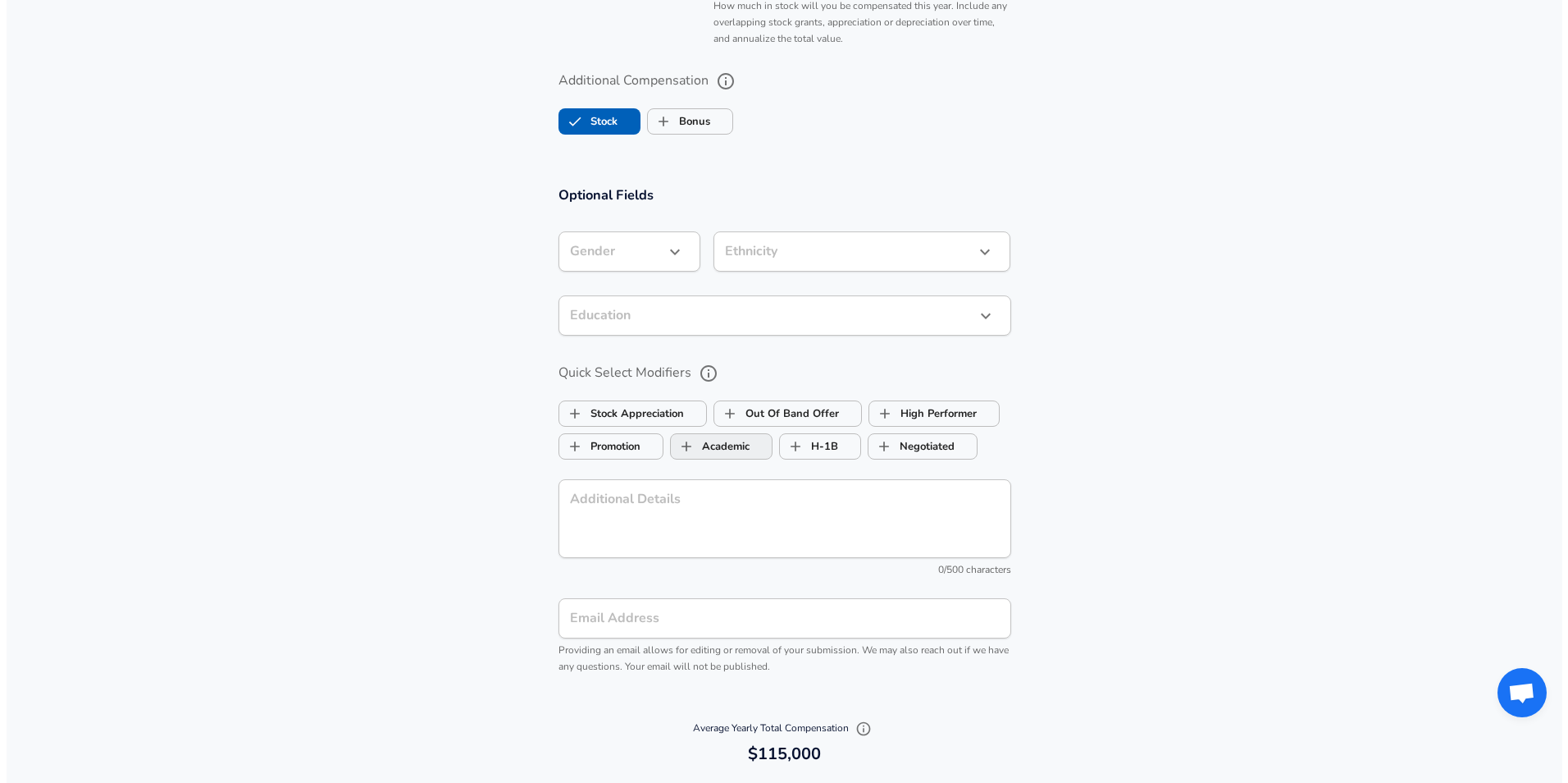
scroll to position [1617, 0]
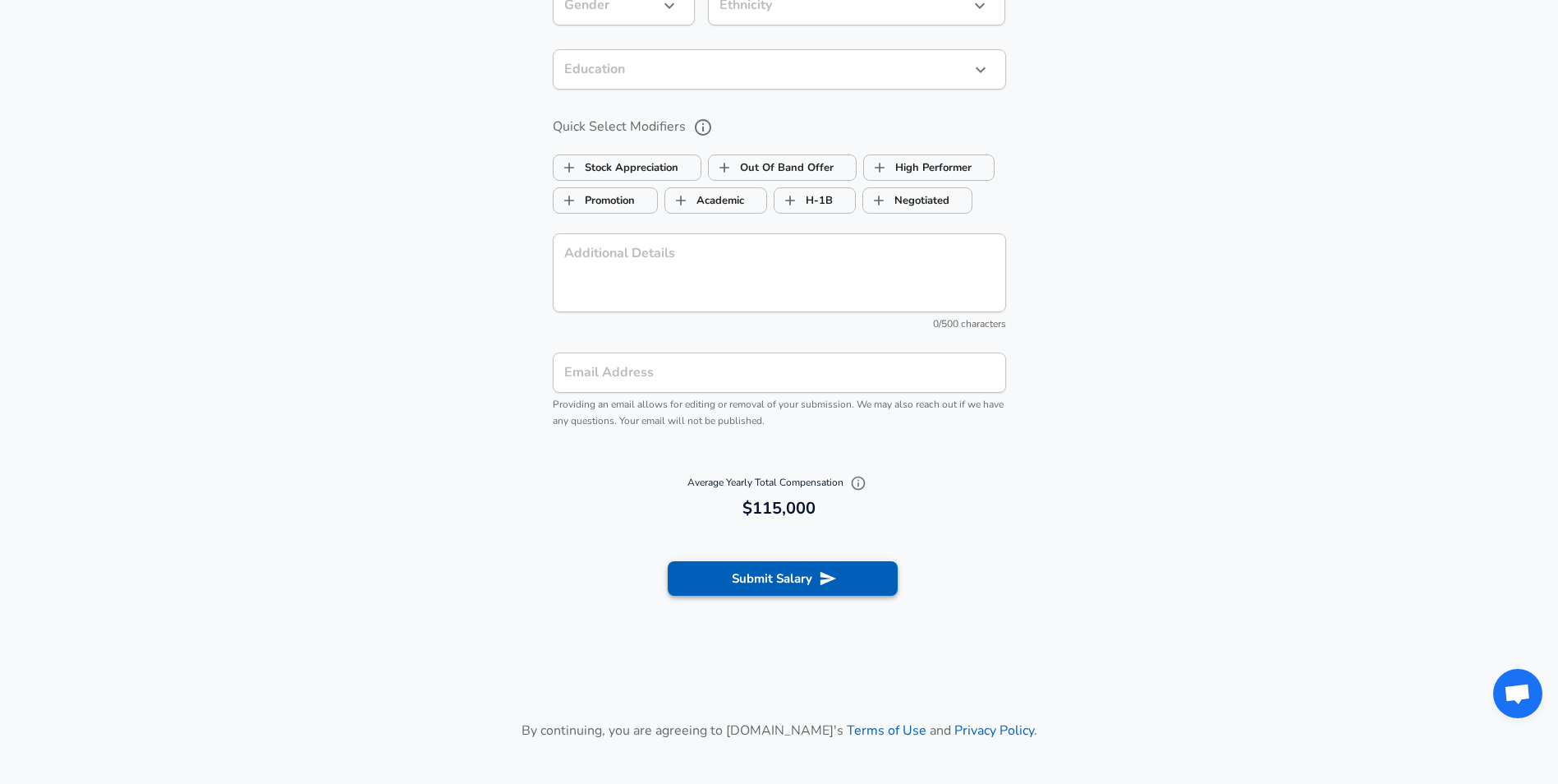
type input "10,000"
click at [852, 573] on button "Submit Salary" at bounding box center [782, 578] width 230 height 35
